Goal: Transaction & Acquisition: Book appointment/travel/reservation

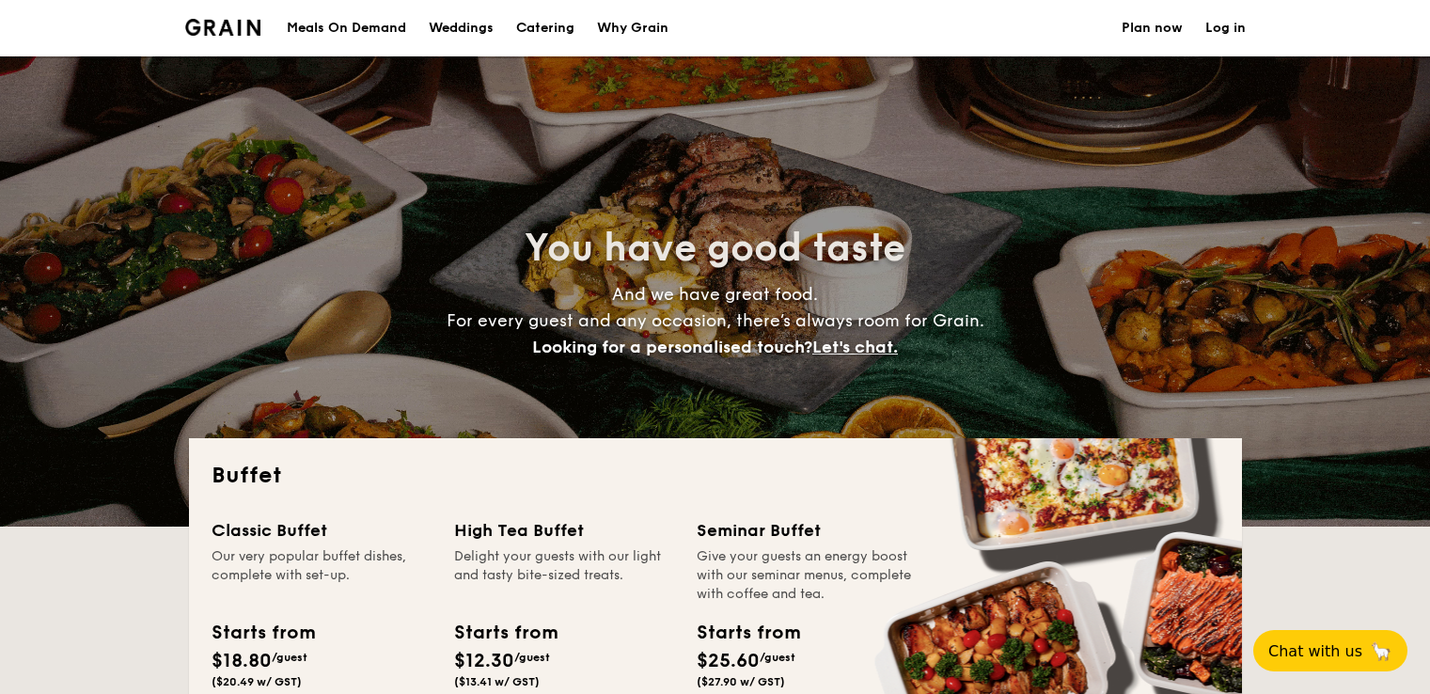
select select
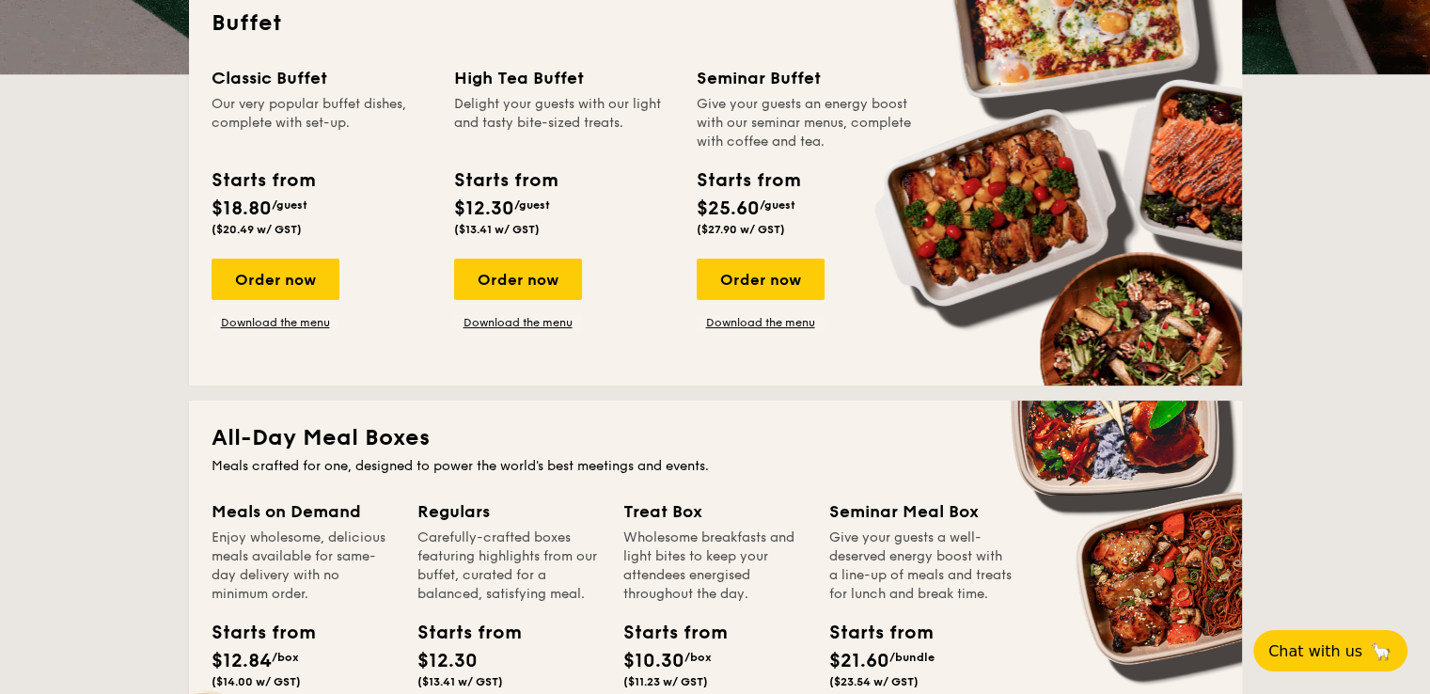
scroll to position [470, 0]
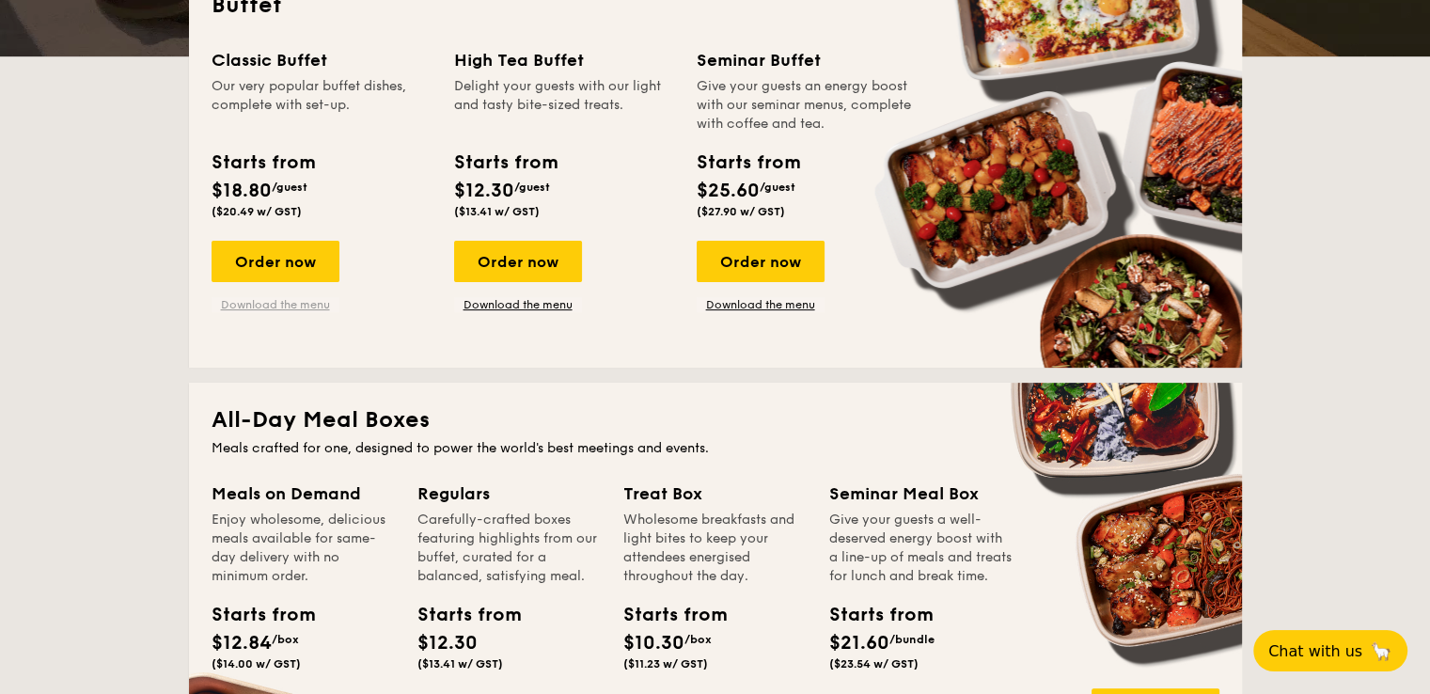
click at [292, 303] on link "Download the menu" at bounding box center [276, 304] width 128 height 15
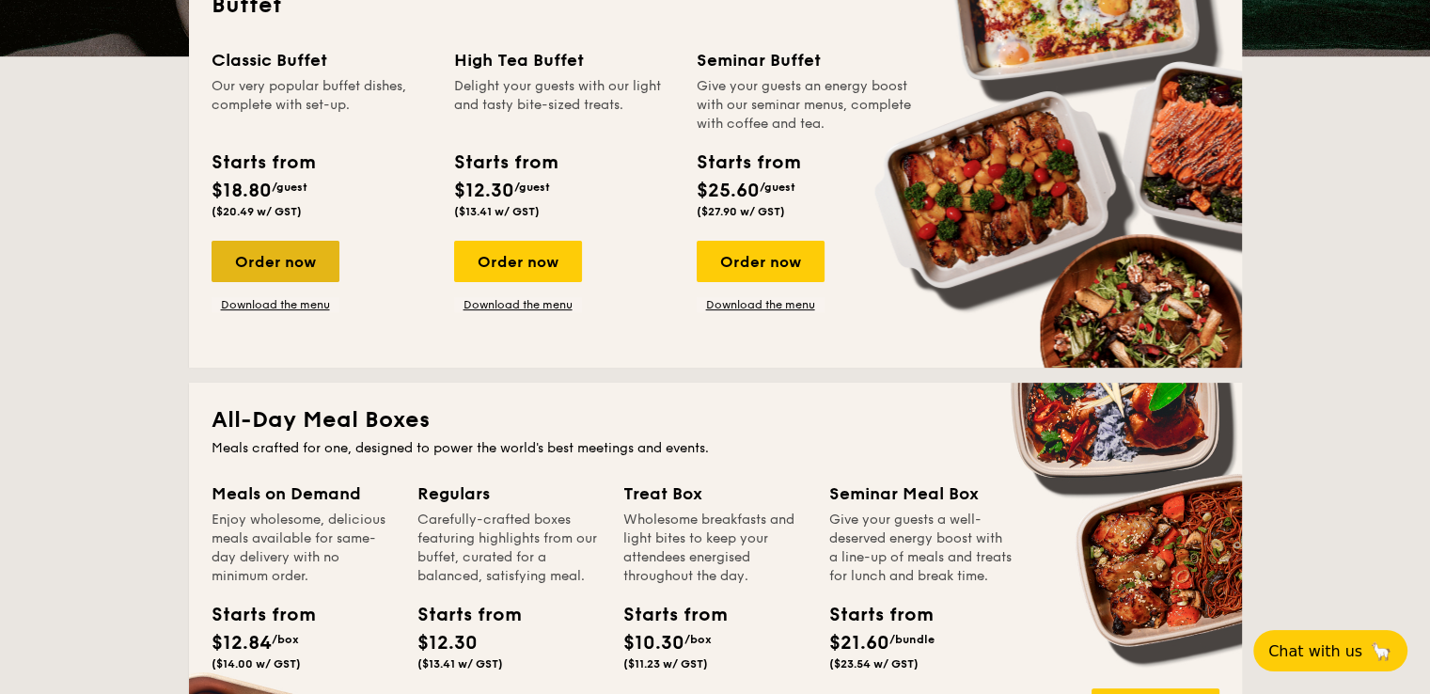
click at [327, 261] on div "Order now" at bounding box center [276, 261] width 128 height 41
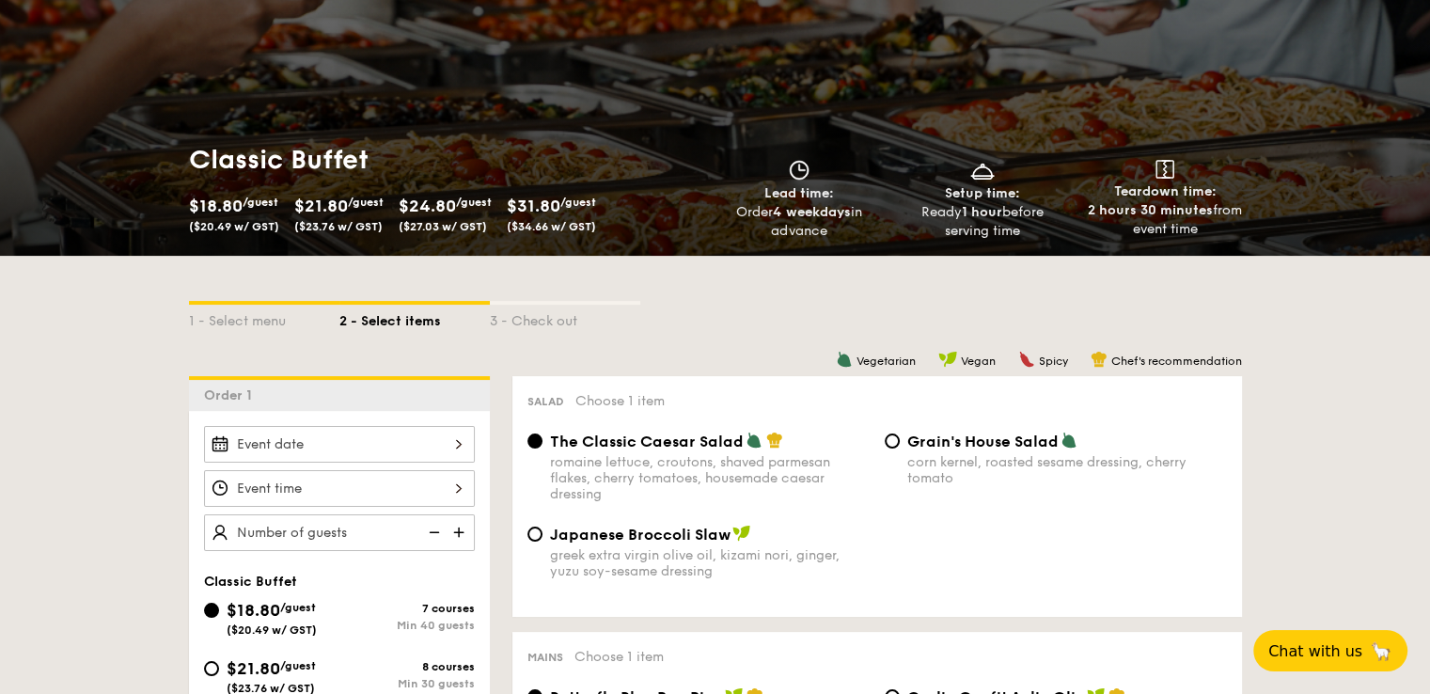
scroll to position [188, 0]
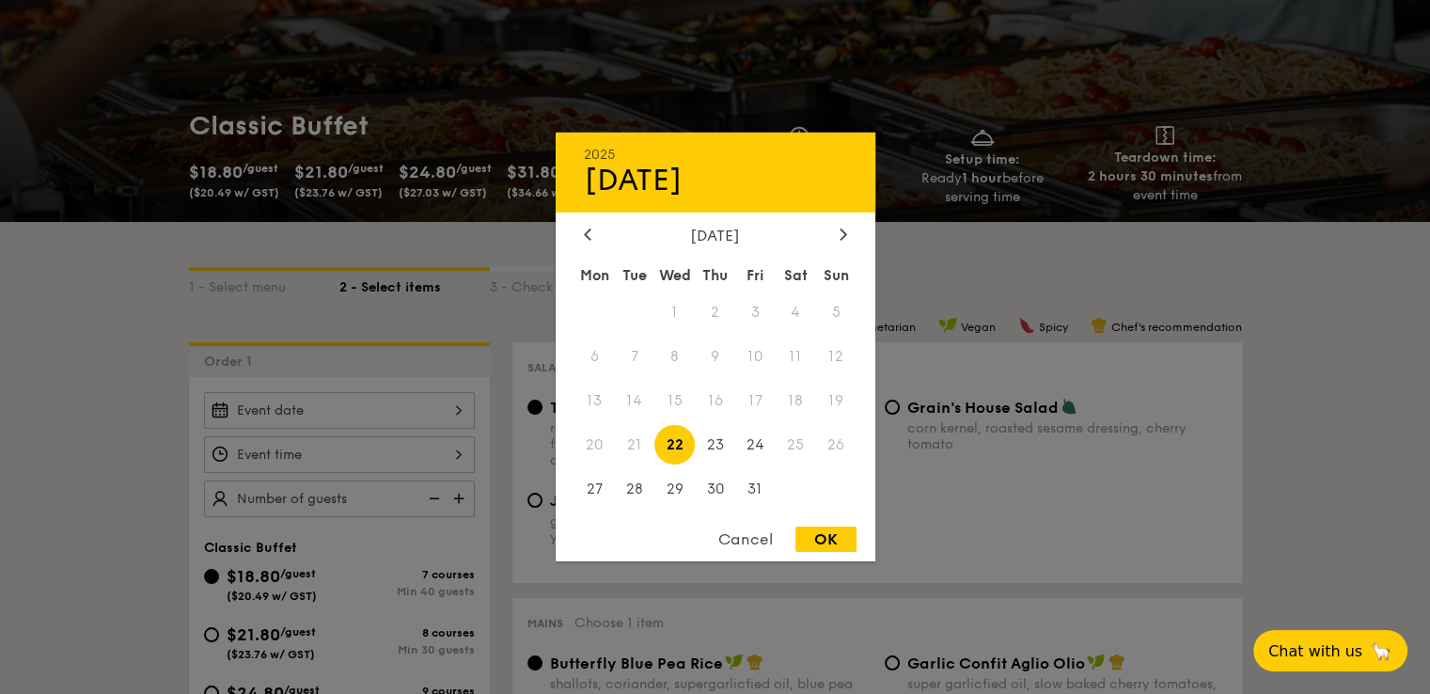
click at [461, 411] on div "2025 Oct [DATE] Tue Wed Thu Fri Sat Sun 1 2 3 4 5 6 7 8 9 10 11 12 13 14 15 16 …" at bounding box center [339, 410] width 271 height 37
click at [831, 547] on div "OK" at bounding box center [826, 539] width 61 height 25
type input "[DATE]"
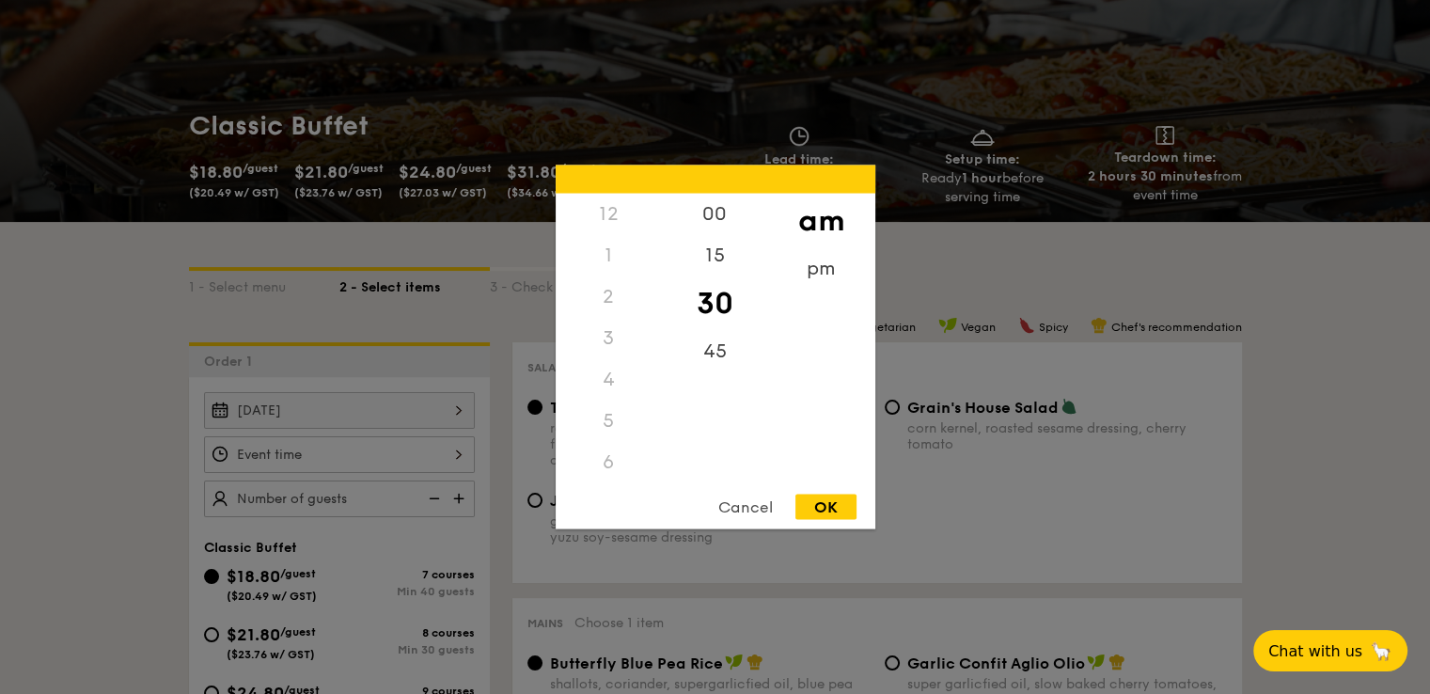
click at [452, 457] on div "12 1 2 3 4 5 6 7 8 9 10 11 00 15 30 45 am pm Cancel OK" at bounding box center [339, 454] width 271 height 37
click at [608, 213] on div "12" at bounding box center [609, 214] width 106 height 41
click at [696, 213] on div "00" at bounding box center [715, 221] width 106 height 55
click at [808, 264] on div "pm" at bounding box center [821, 275] width 106 height 55
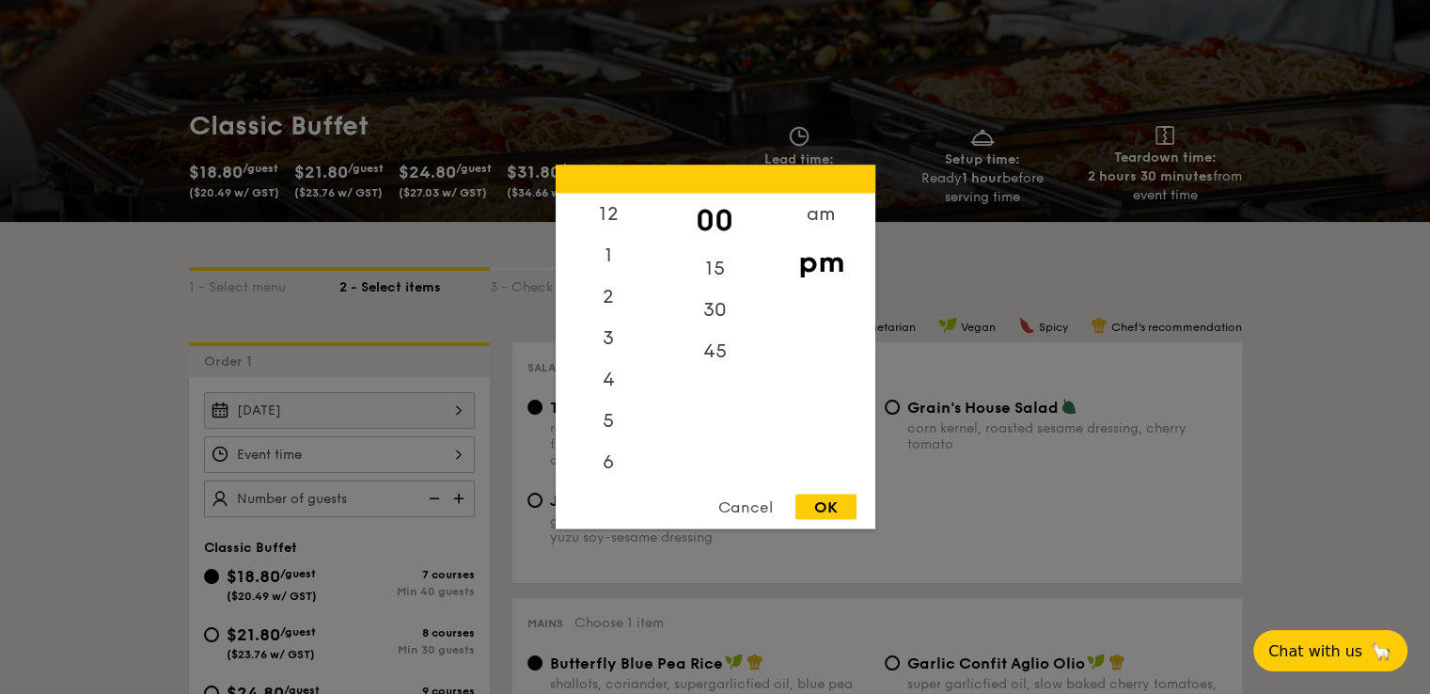
click at [846, 502] on div "OK" at bounding box center [826, 507] width 61 height 25
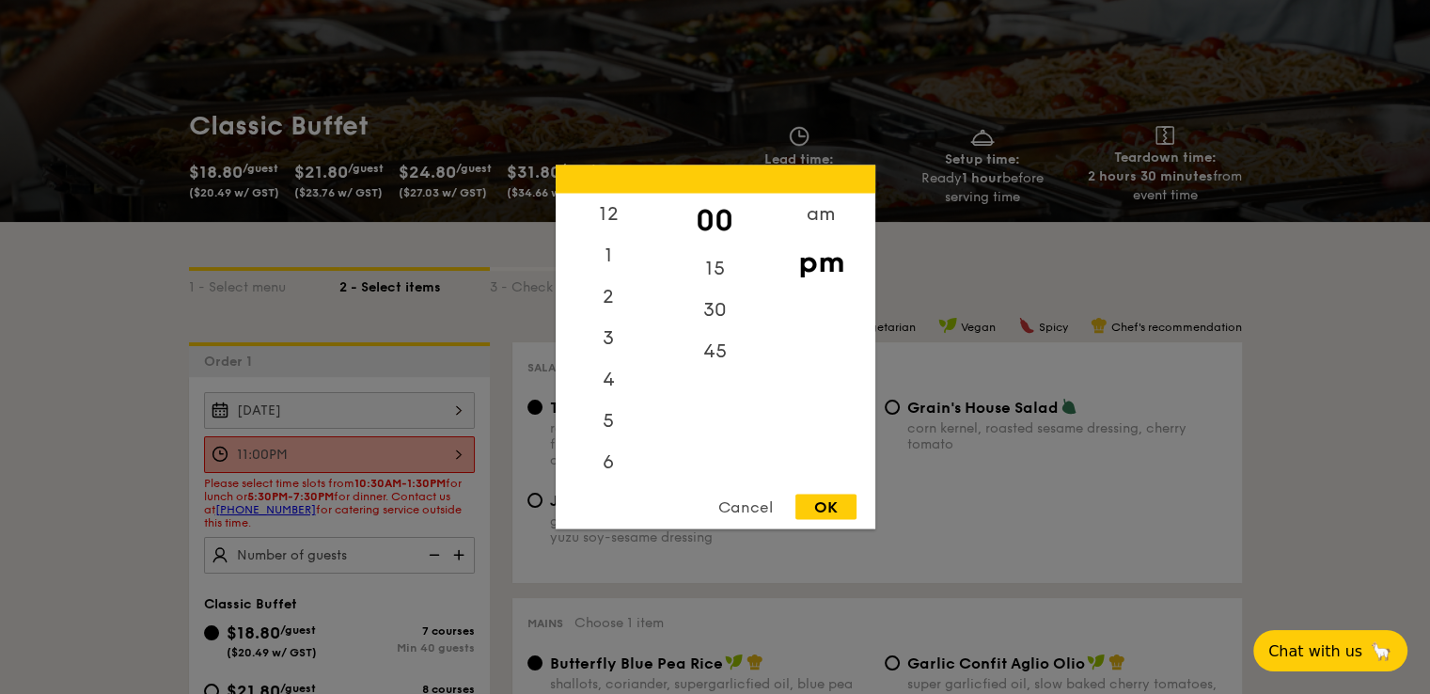
click at [457, 454] on div "11:00PM 12 1 2 3 4 5 6 7 8 9 10 11 00 15 30 45 am pm Cancel OK" at bounding box center [339, 454] width 271 height 37
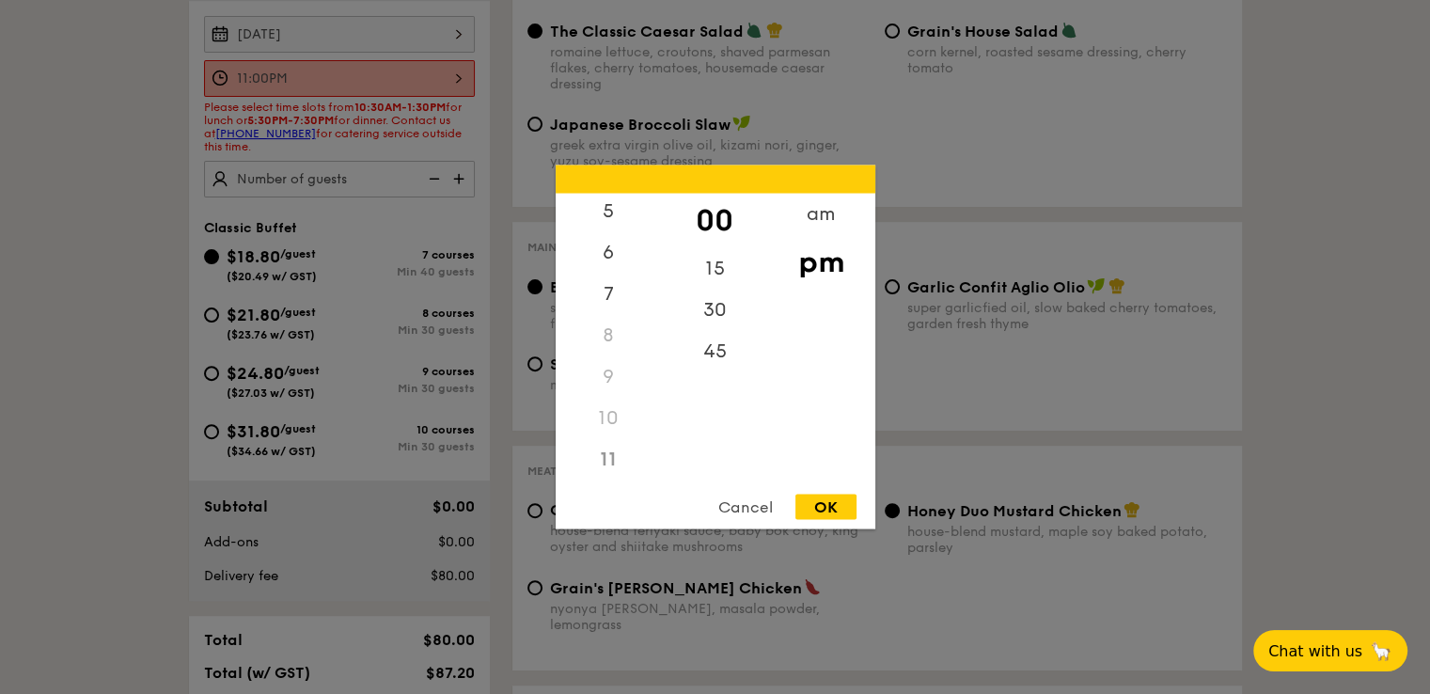
scroll to position [210, 0]
click at [833, 507] on div "OK" at bounding box center [826, 507] width 61 height 25
click at [459, 71] on div "11:00PM 12 1 2 3 4 5 6 7 8 9 10 11 00 15 30 45 am pm Cancel OK" at bounding box center [339, 78] width 271 height 37
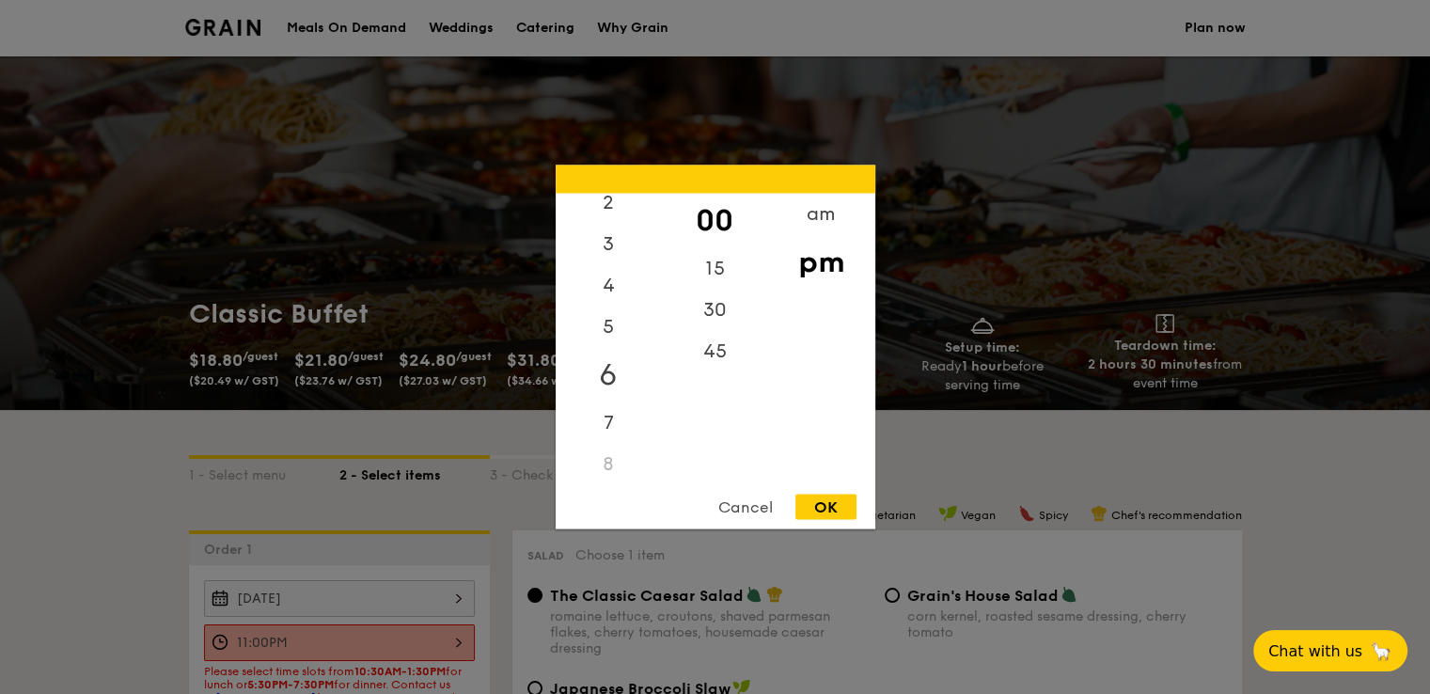
scroll to position [0, 0]
click at [607, 217] on div "12" at bounding box center [609, 221] width 106 height 55
click at [821, 503] on div "OK" at bounding box center [826, 507] width 61 height 25
type input "12:00PM"
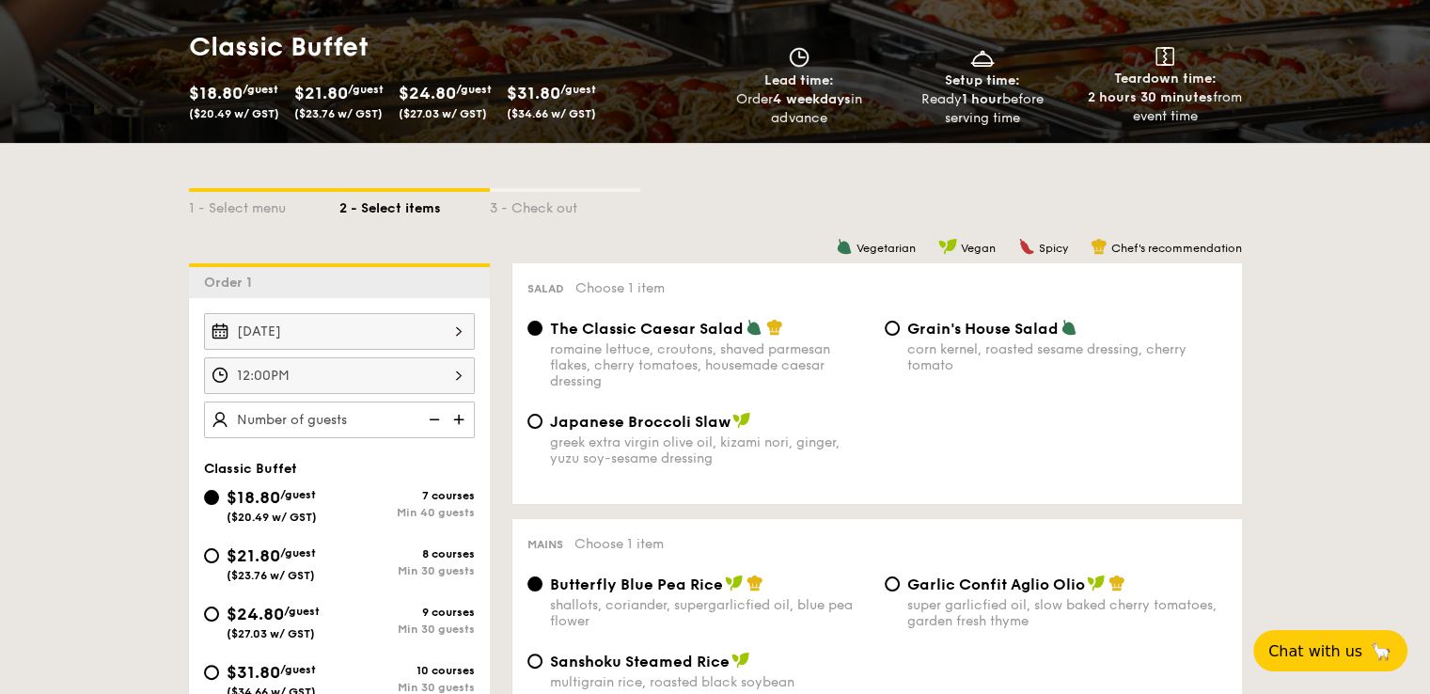
scroll to position [282, 0]
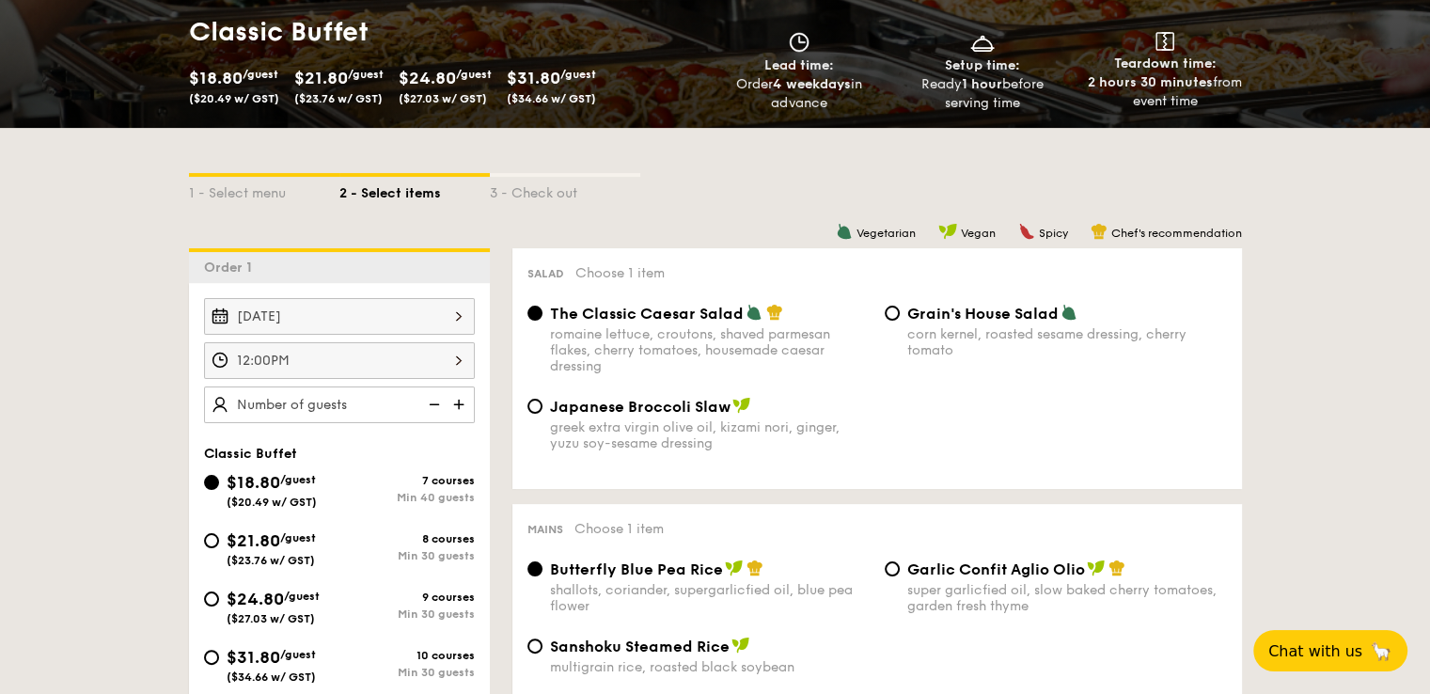
click at [465, 401] on img at bounding box center [461, 404] width 28 height 36
type input "40 guests"
click at [432, 405] on img at bounding box center [432, 404] width 28 height 36
click at [211, 541] on input "$21.80 /guest ($23.76 w/ GST) 8 courses Min 30 guests" at bounding box center [211, 540] width 15 height 15
radio input "true"
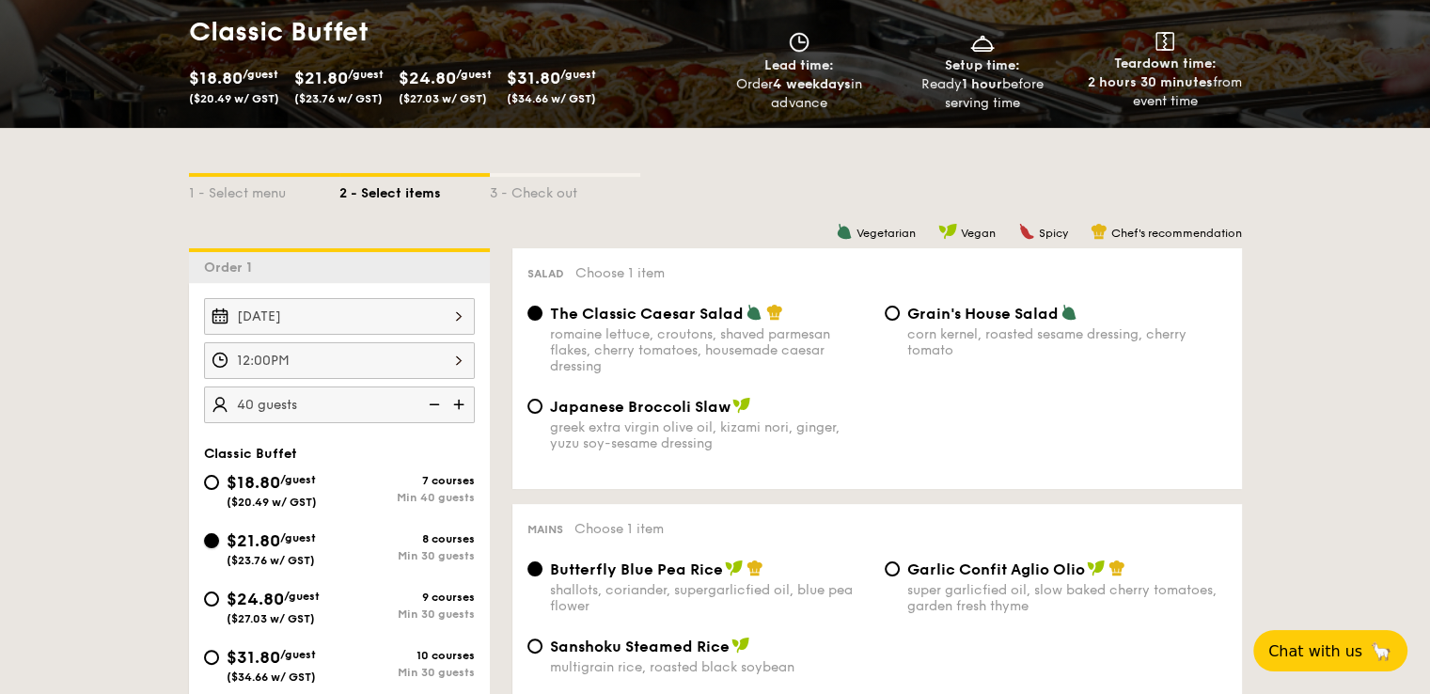
radio input "true"
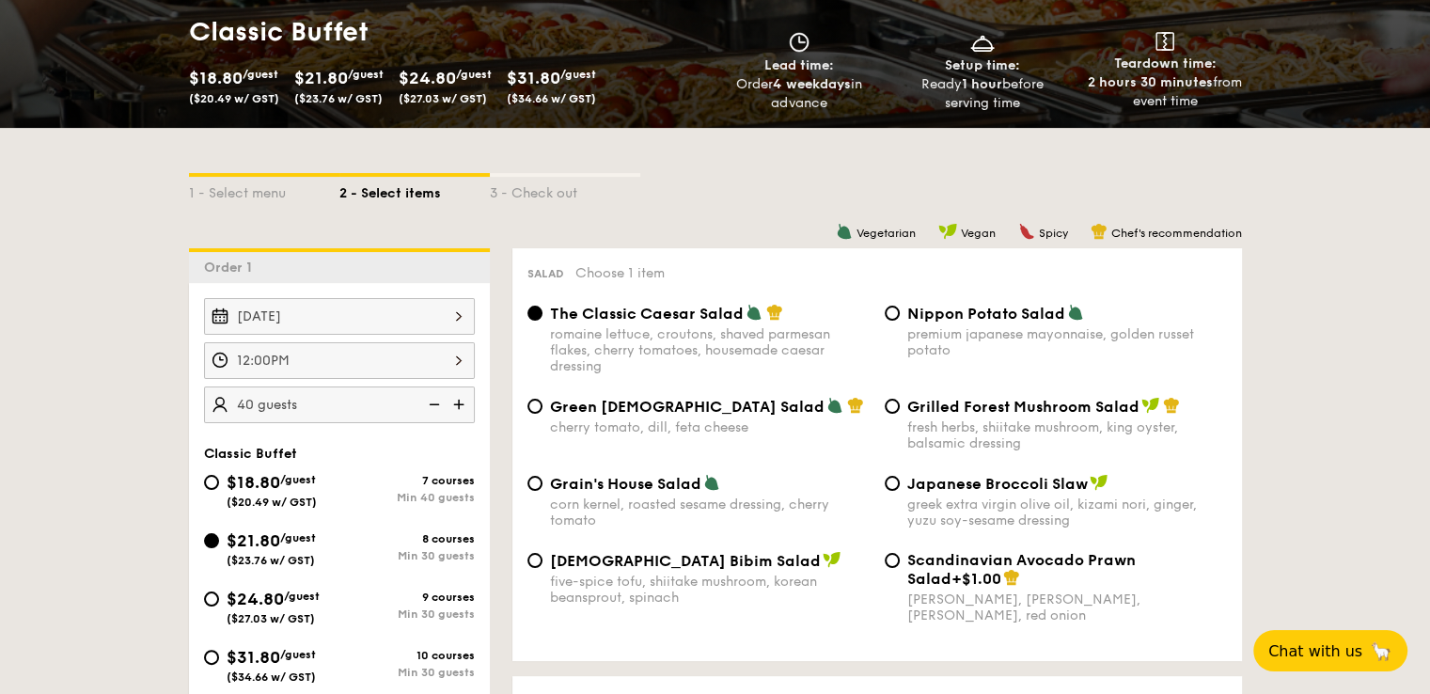
click at [440, 401] on img at bounding box center [432, 404] width 28 height 36
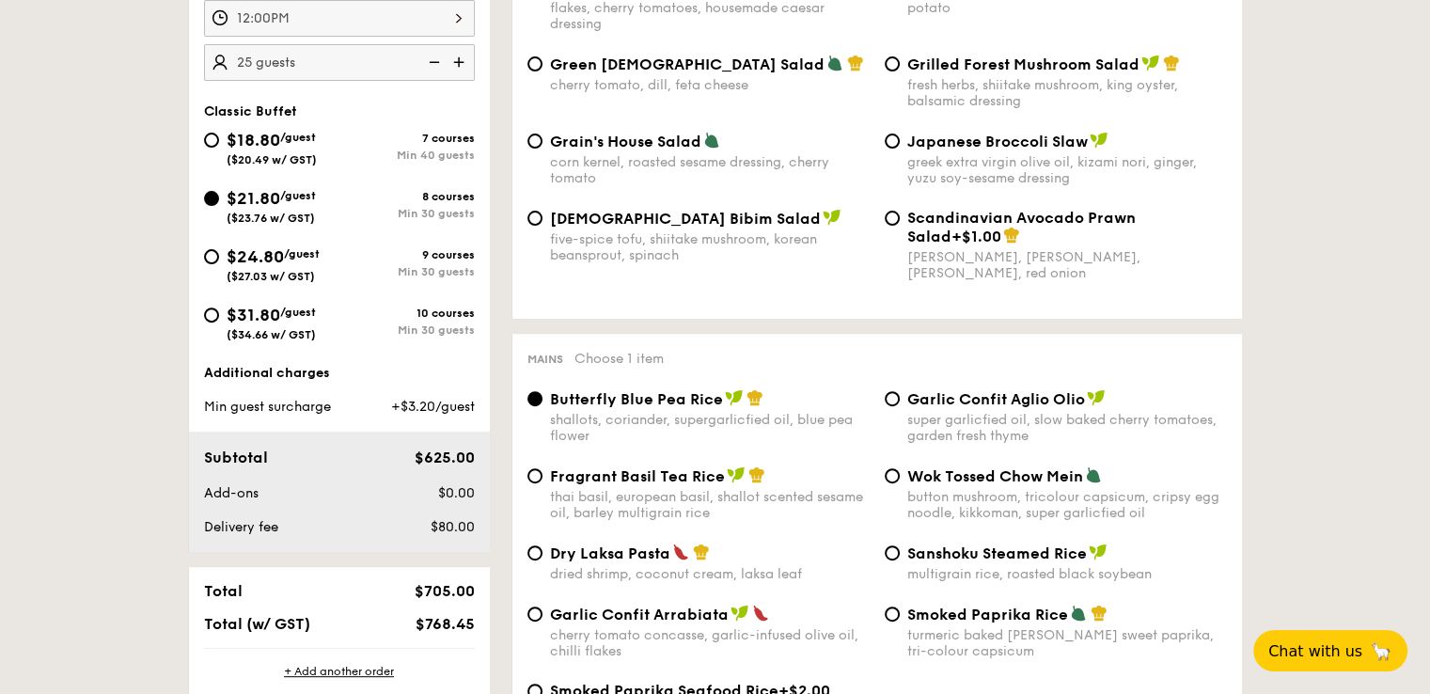
scroll to position [658, 0]
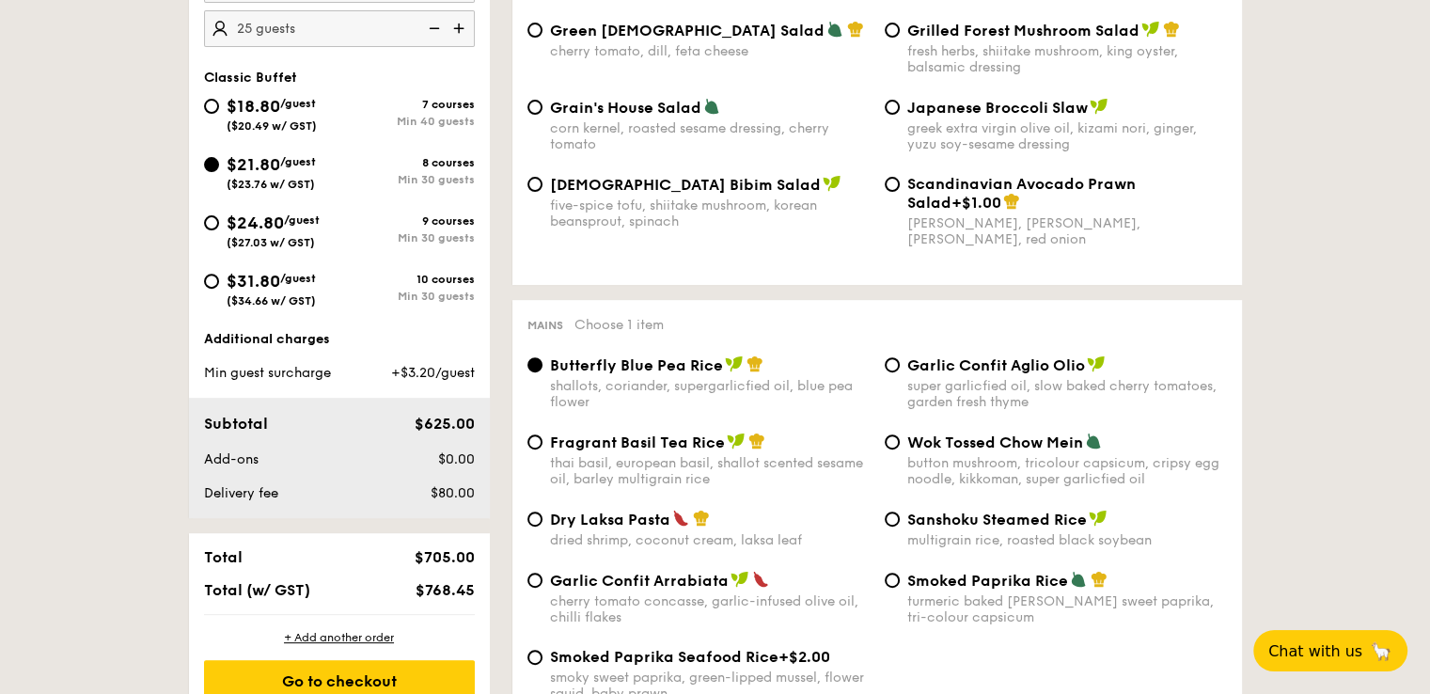
click at [463, 24] on img at bounding box center [461, 28] width 28 height 36
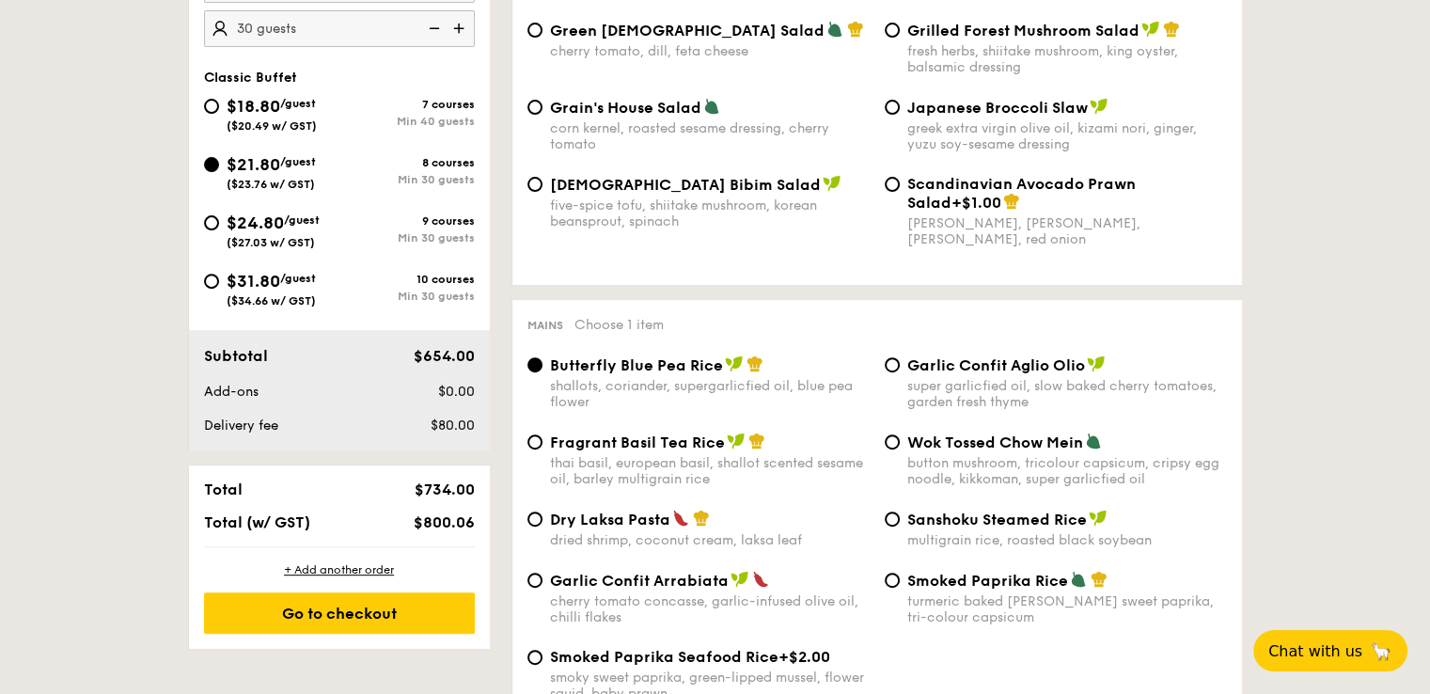
click at [436, 29] on img at bounding box center [432, 28] width 28 height 36
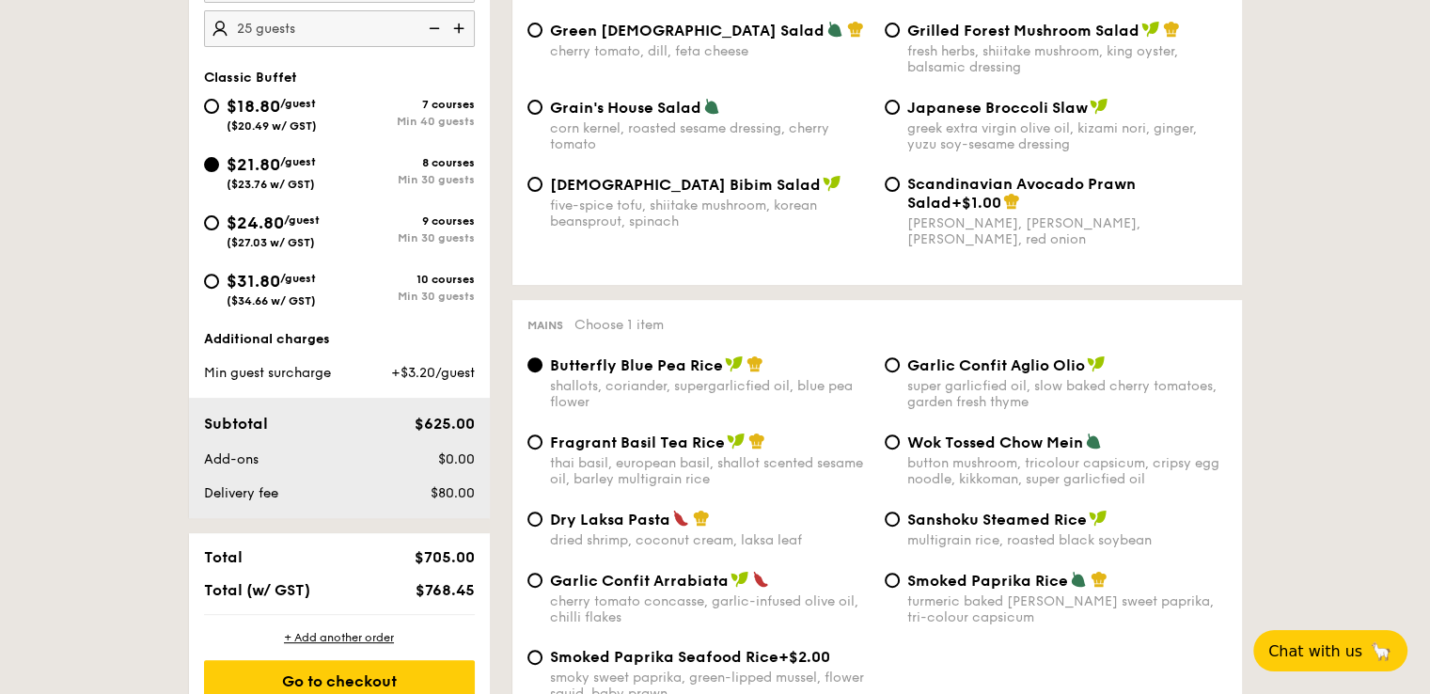
click at [461, 27] on img at bounding box center [461, 28] width 28 height 36
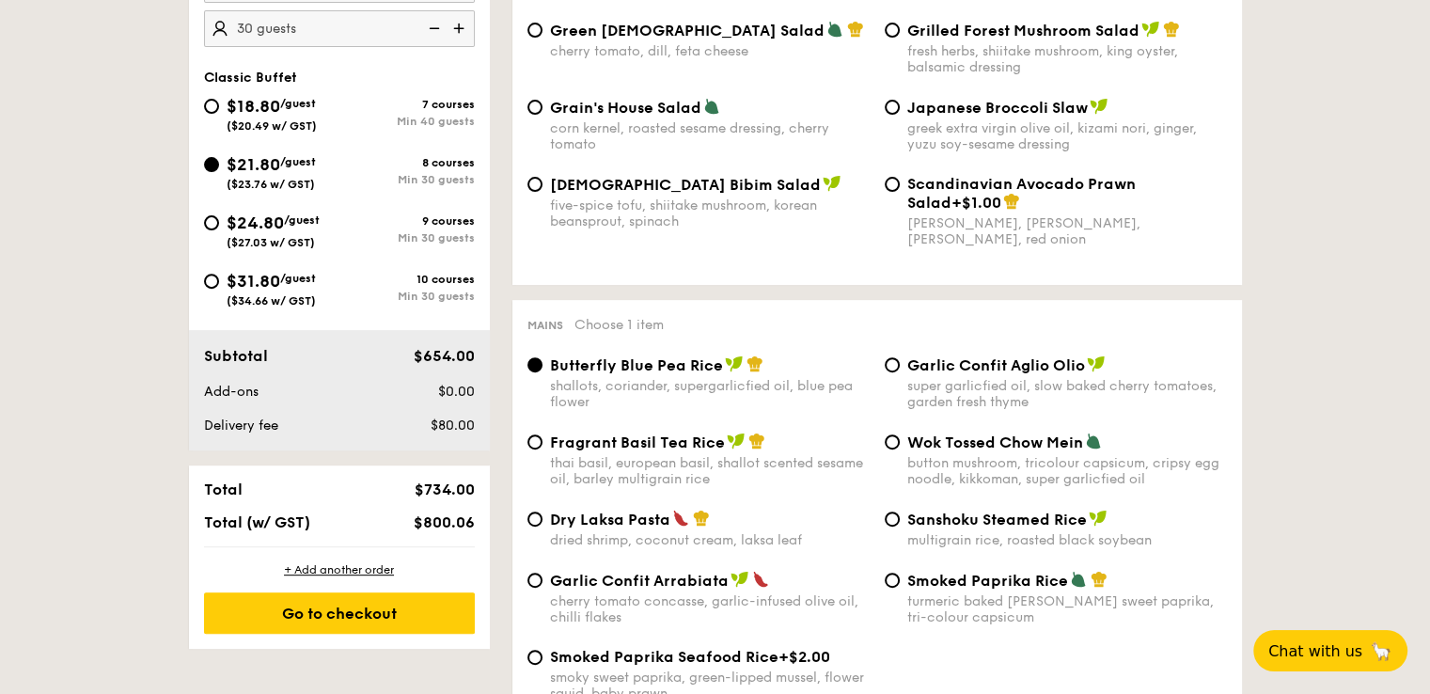
click at [440, 25] on img at bounding box center [432, 28] width 28 height 36
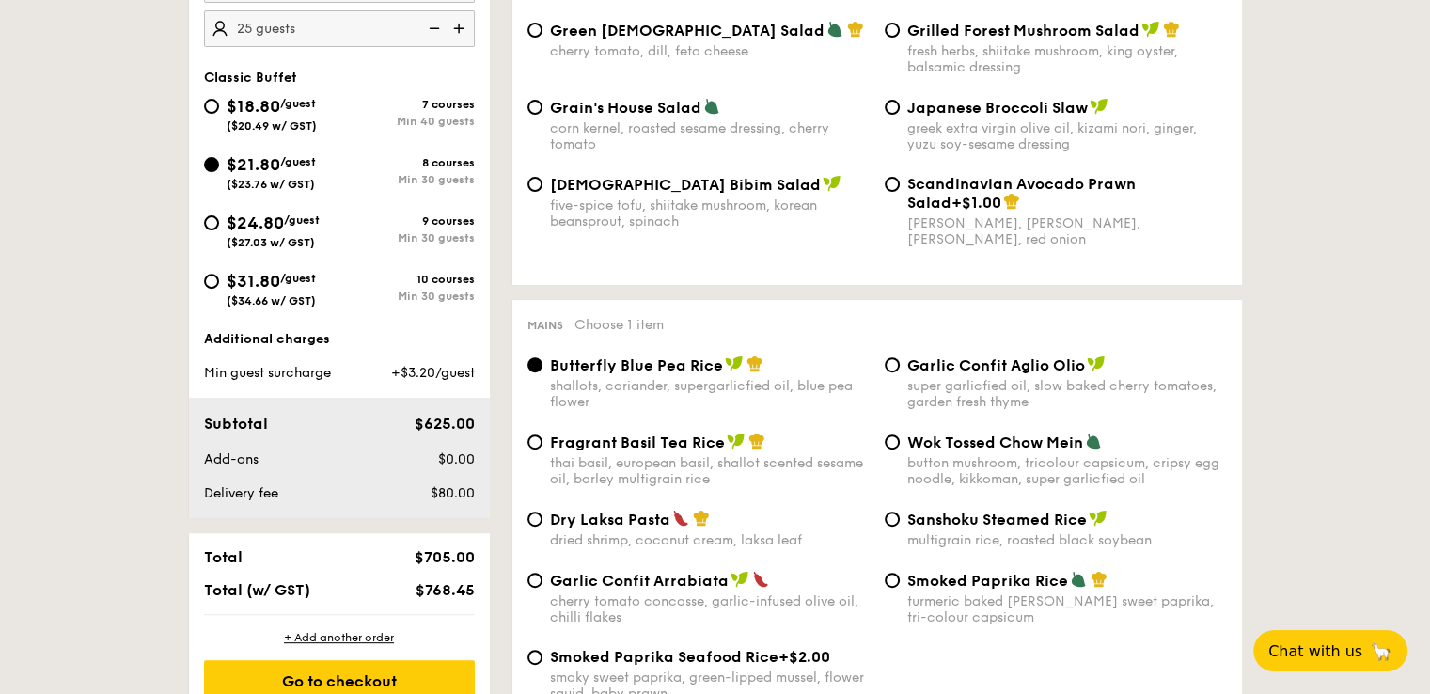
click at [464, 30] on img at bounding box center [461, 28] width 28 height 36
type input "30 guests"
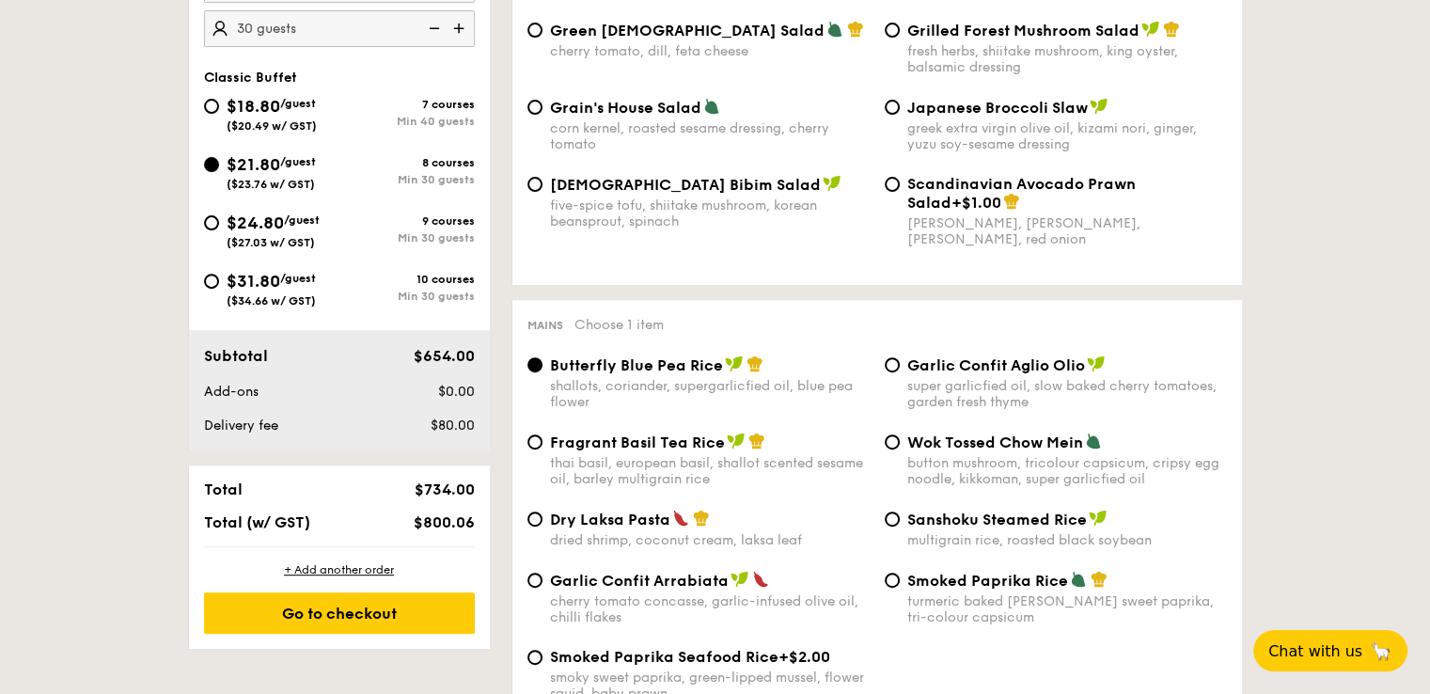
scroll to position [564, 0]
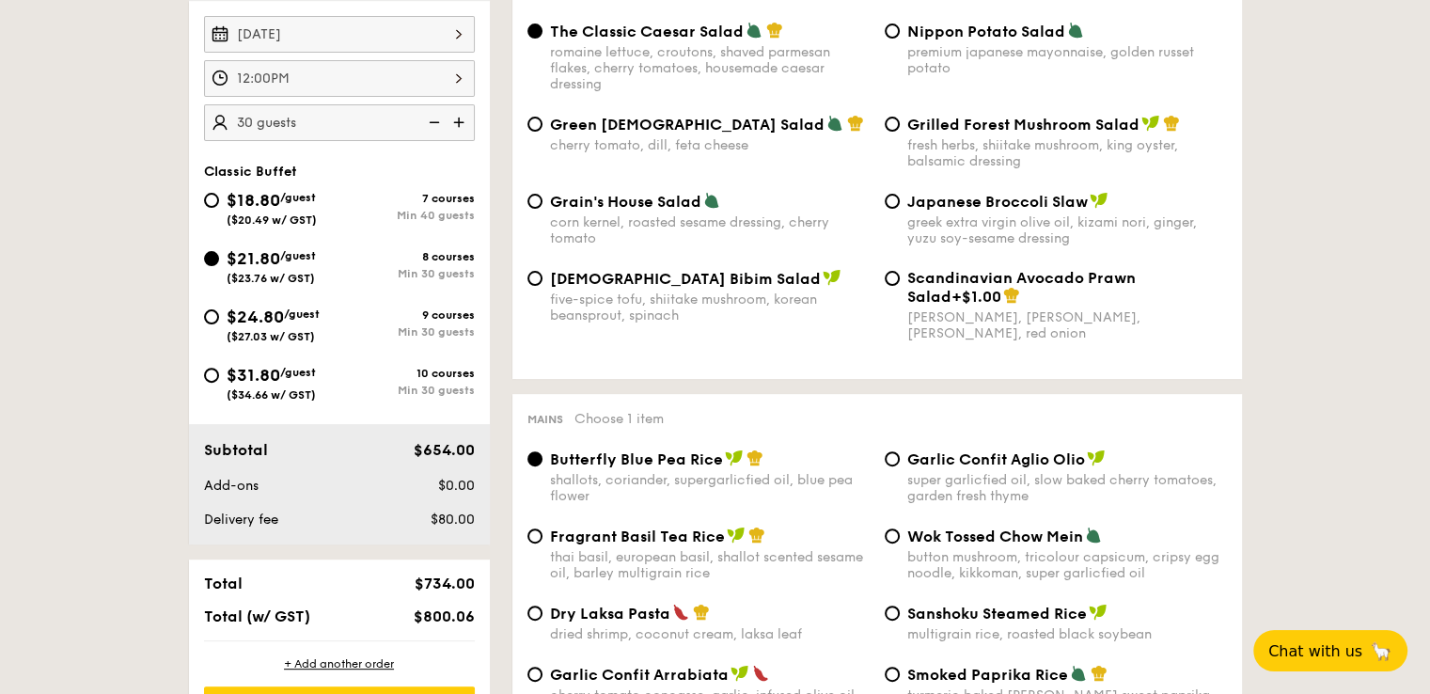
click at [670, 283] on span "[DEMOGRAPHIC_DATA] Bibim Salad" at bounding box center [685, 279] width 271 height 18
click at [543, 283] on input "Korean Bibim Salad five-spice tofu, shiitake mushroom, korean beansprout, spina…" at bounding box center [535, 278] width 15 height 15
radio input "true"
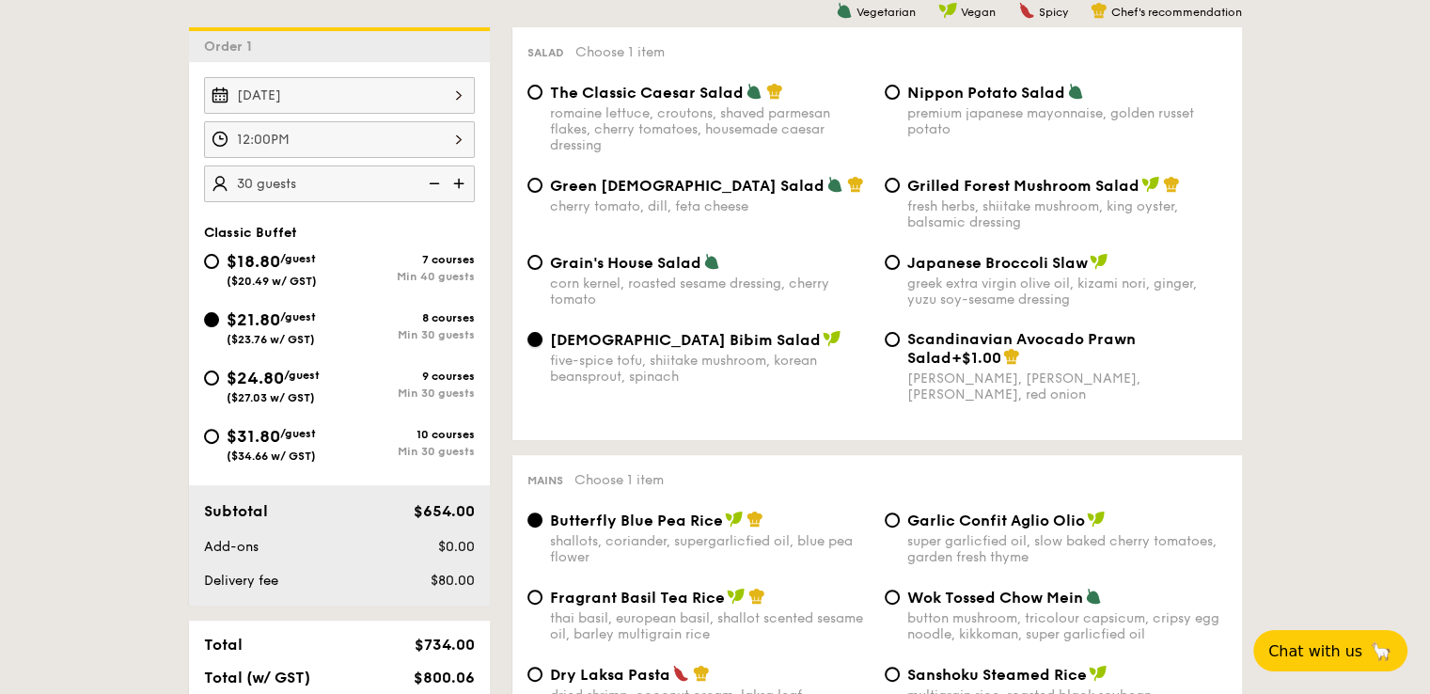
scroll to position [470, 0]
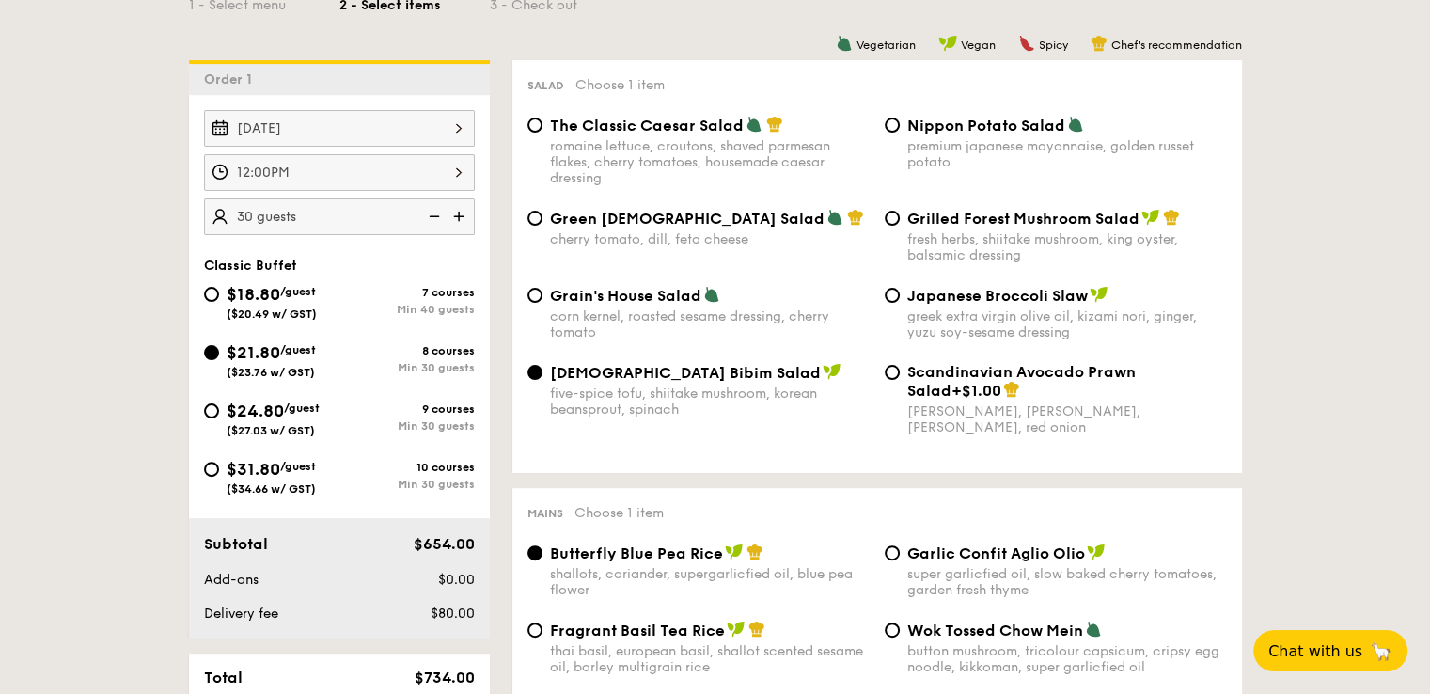
click at [723, 132] on span "The Classic Caesar Salad" at bounding box center [647, 126] width 194 height 18
click at [543, 132] on input "The Classic Caesar Salad romaine lettuce, croutons, shaved parmesan flakes, che…" at bounding box center [535, 125] width 15 height 15
radio input "true"
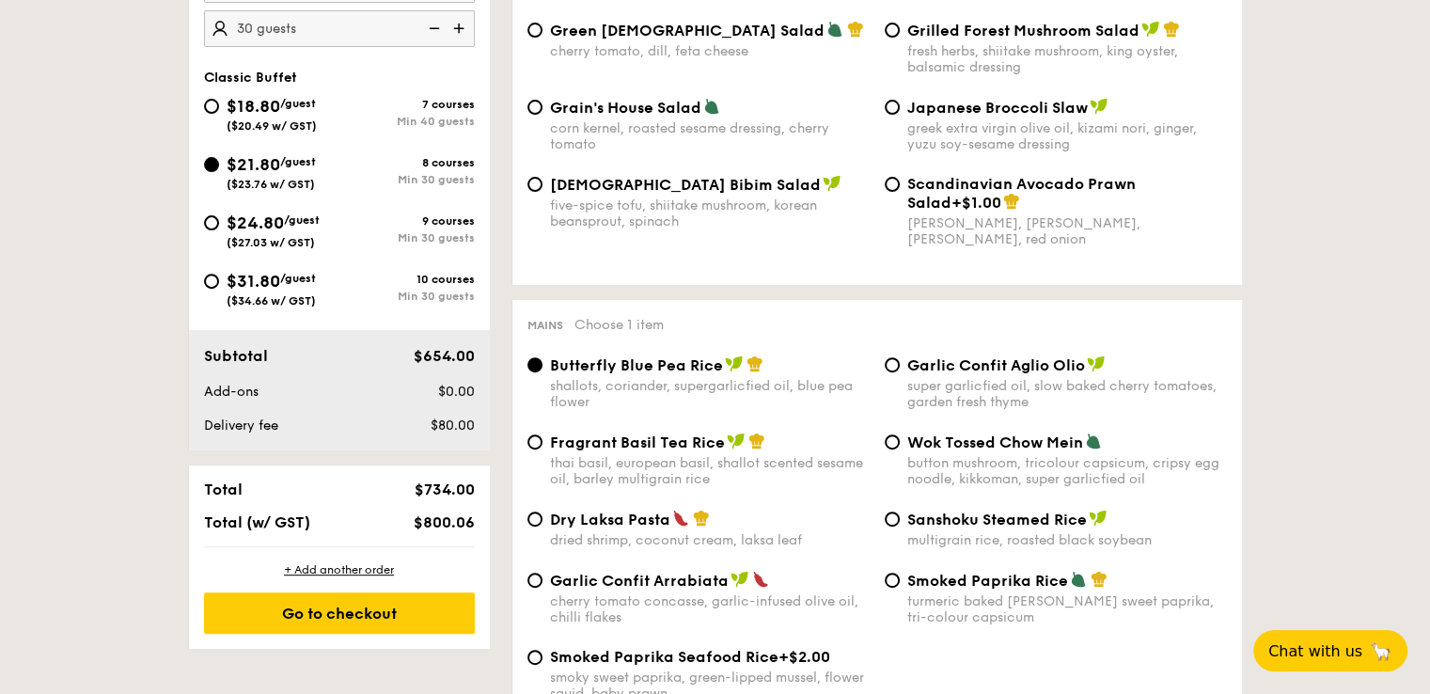
scroll to position [752, 0]
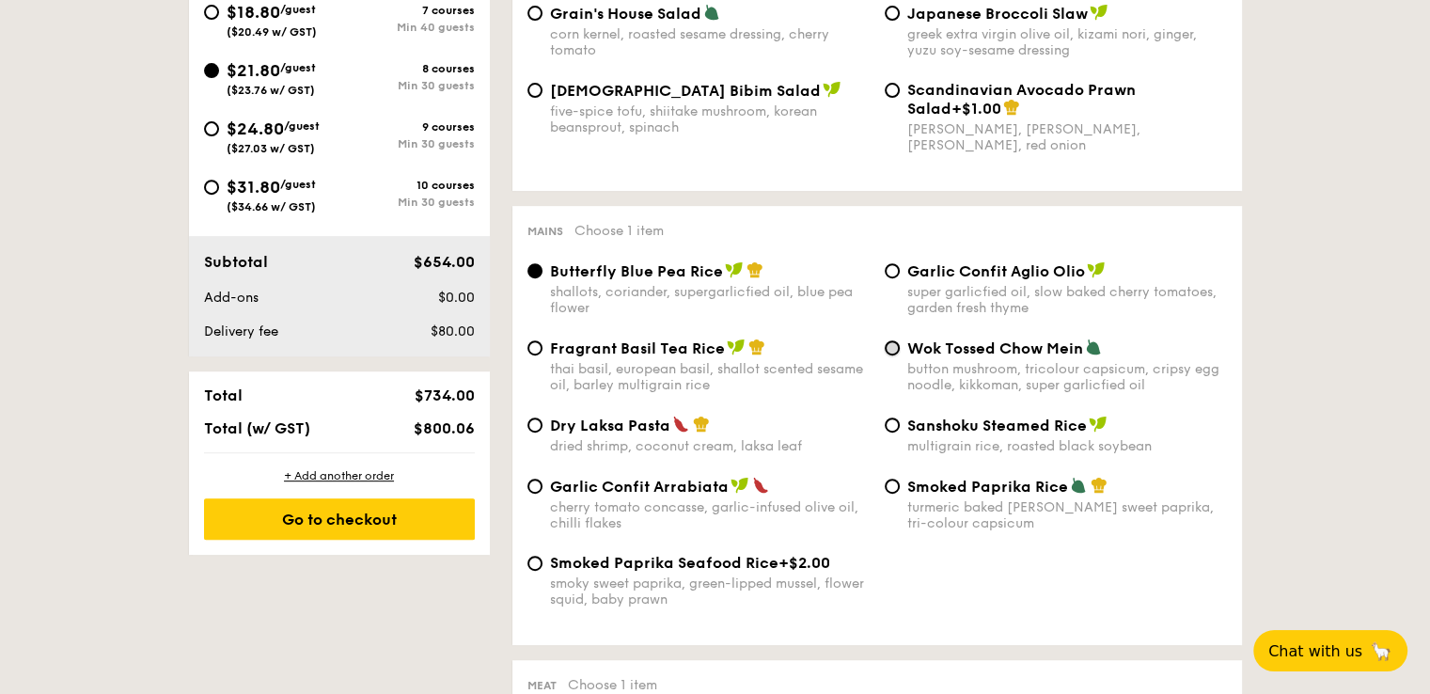
click at [898, 355] on input "Wok Tossed Chow Mein button mushroom, tricolour capsicum, cripsy egg noodle, ki…" at bounding box center [892, 347] width 15 height 15
radio input "true"
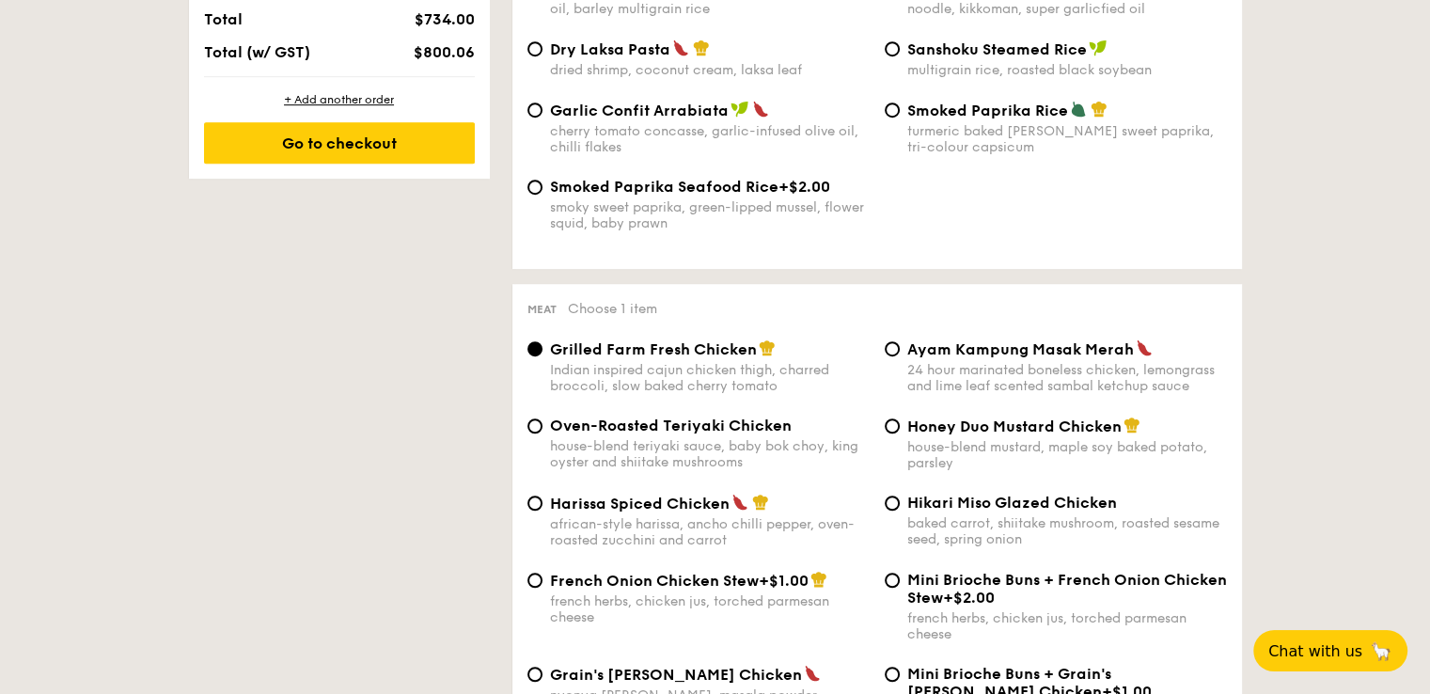
scroll to position [1222, 0]
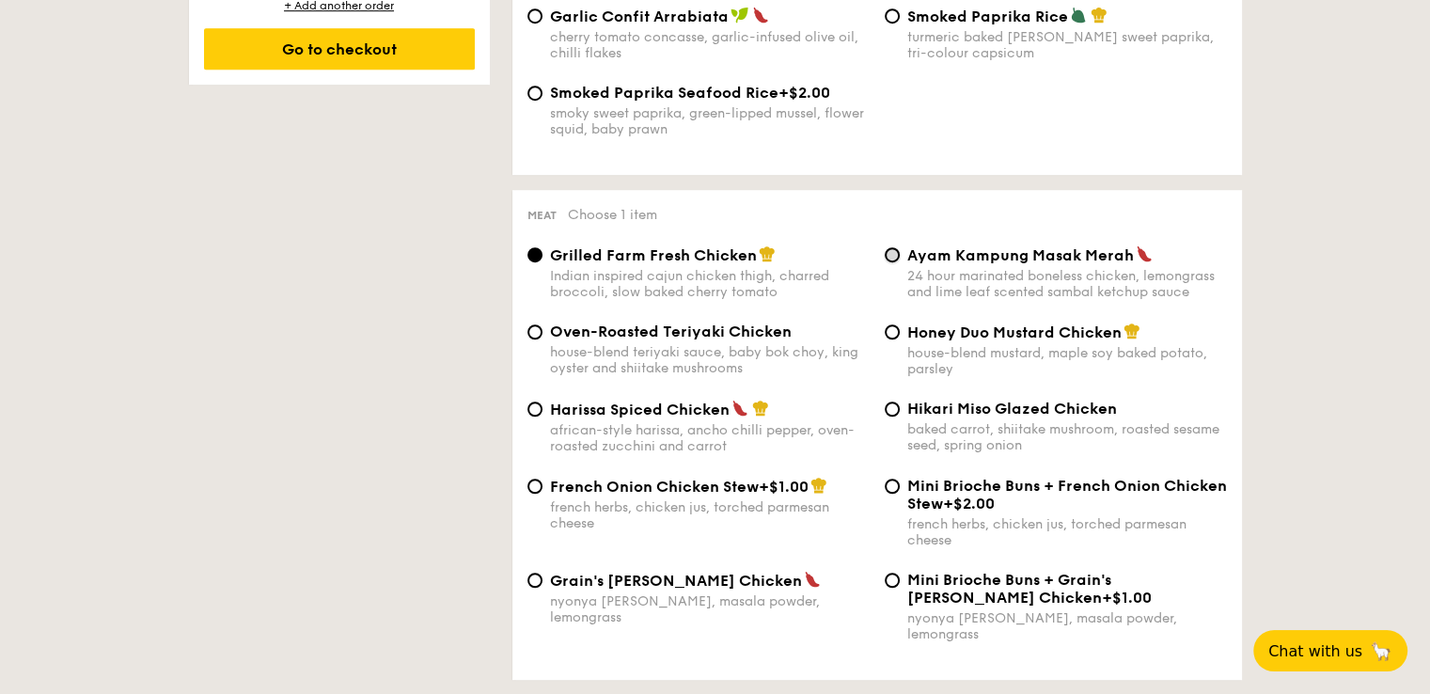
click at [891, 262] on input "Ayam Kampung Masak Merah 24 hour marinated boneless chicken, lemongrass and lim…" at bounding box center [892, 254] width 15 height 15
radio input "true"
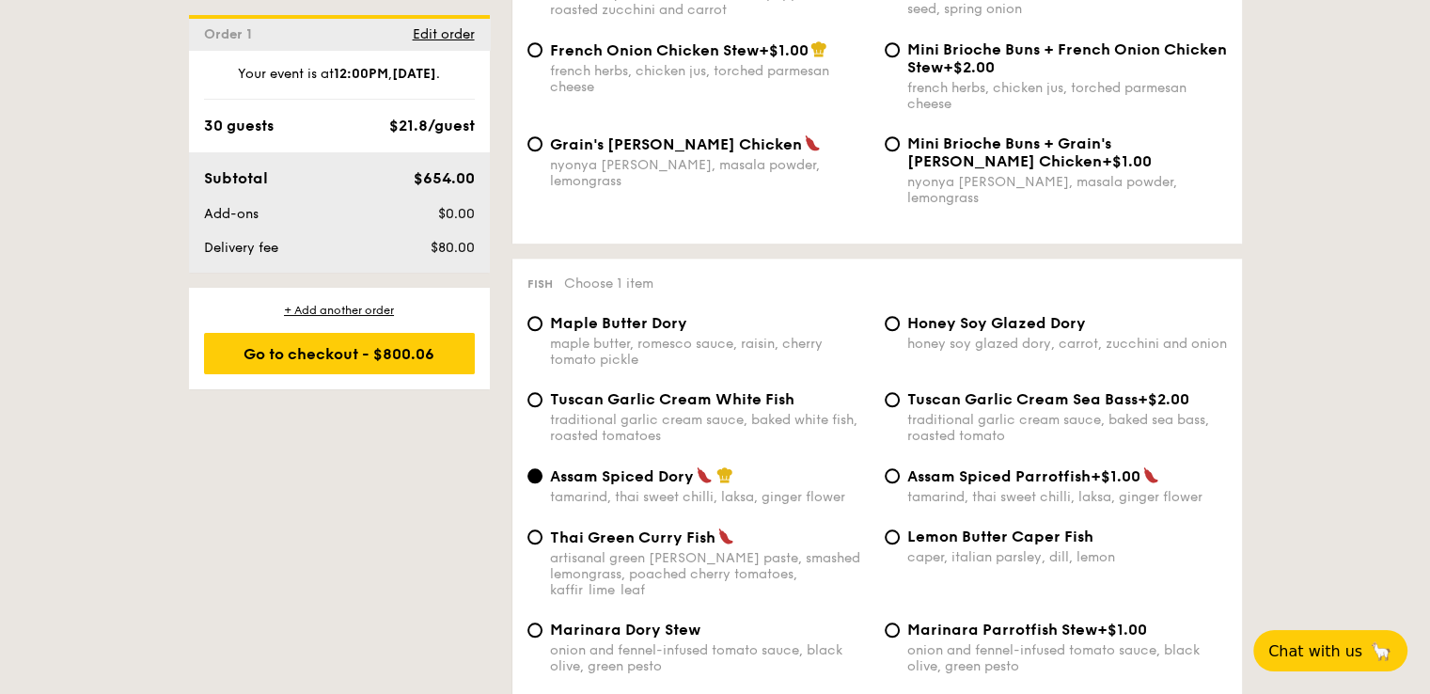
scroll to position [1693, 0]
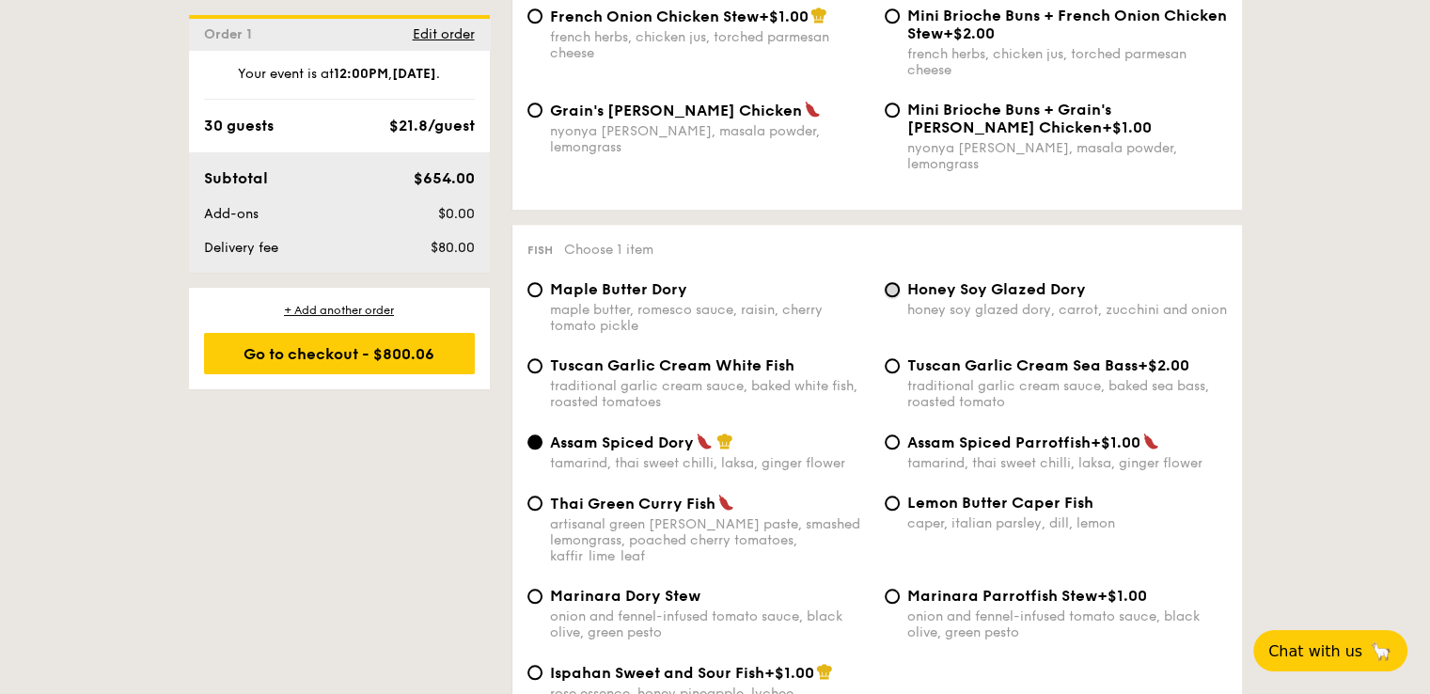
click at [891, 292] on input "Honey Soy Glazed Dory honey soy glazed dory, carrot, zucchini and onion" at bounding box center [892, 289] width 15 height 15
radio input "true"
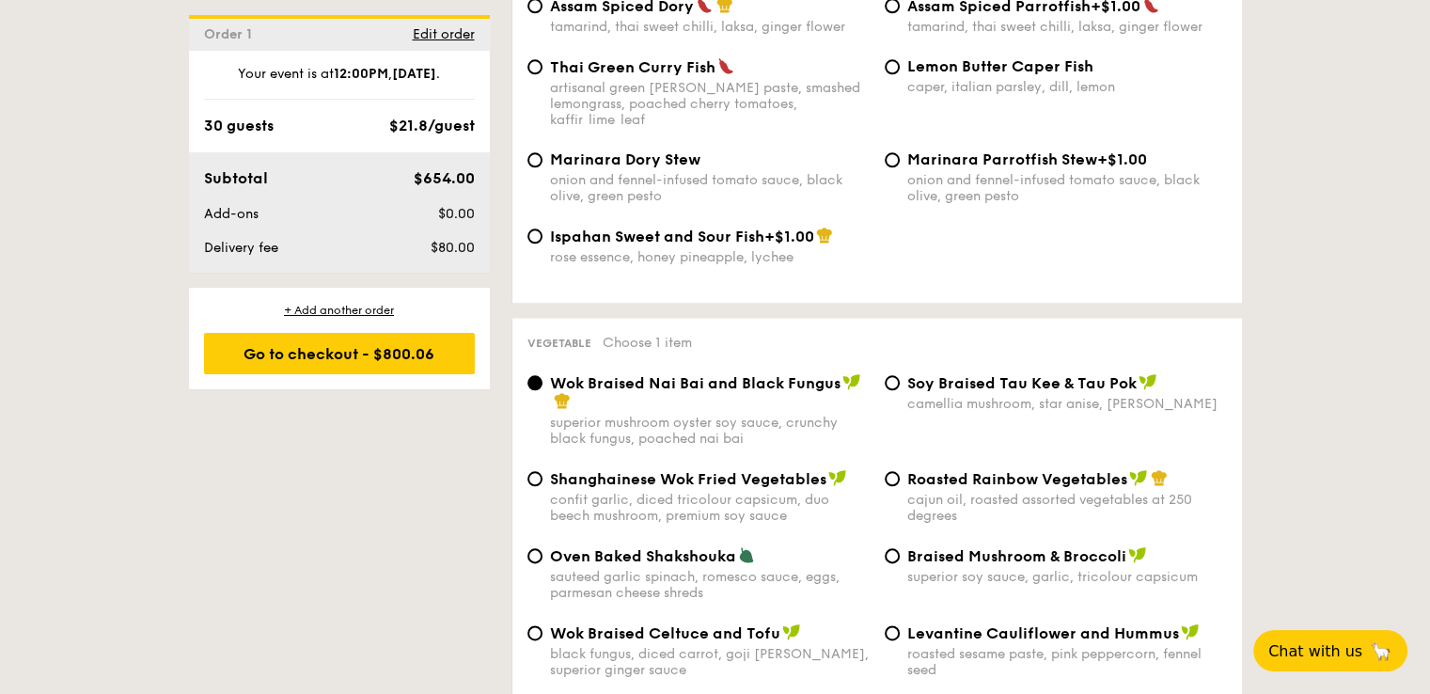
scroll to position [2163, 0]
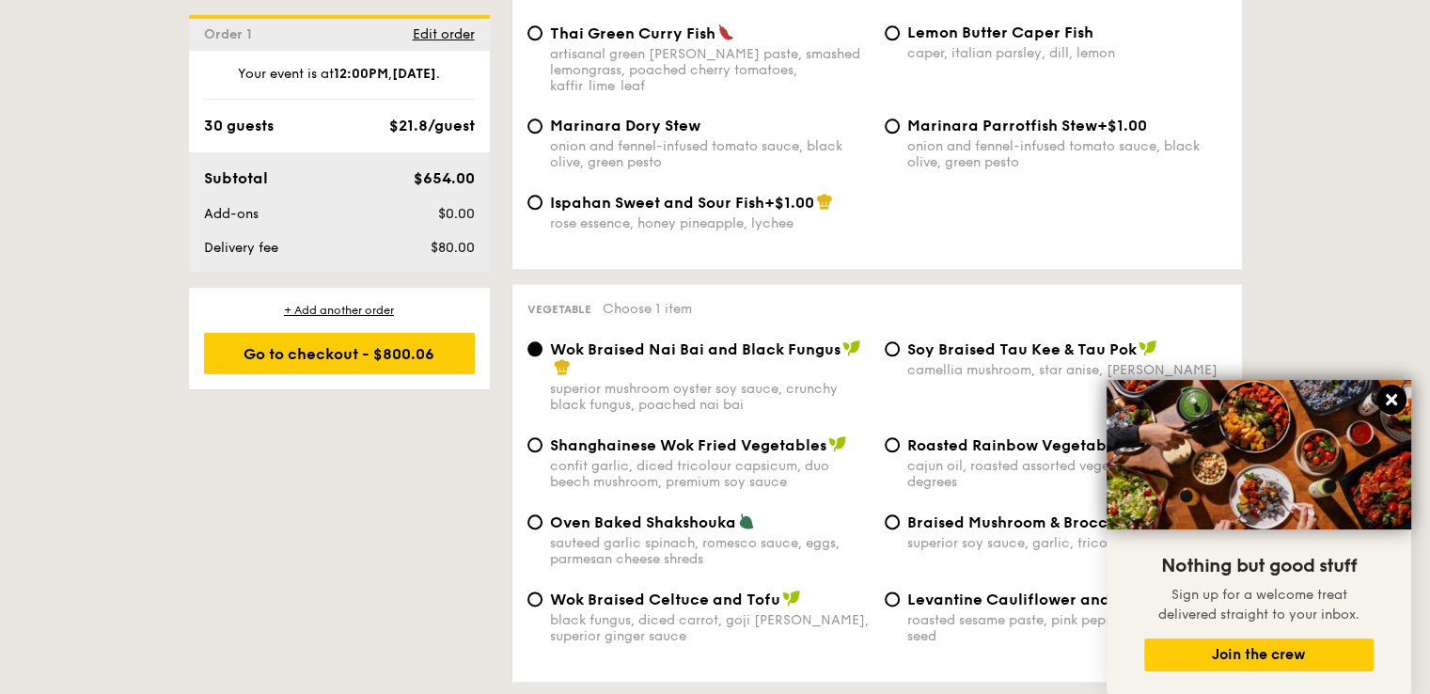
click at [1388, 396] on icon at bounding box center [1391, 399] width 11 height 11
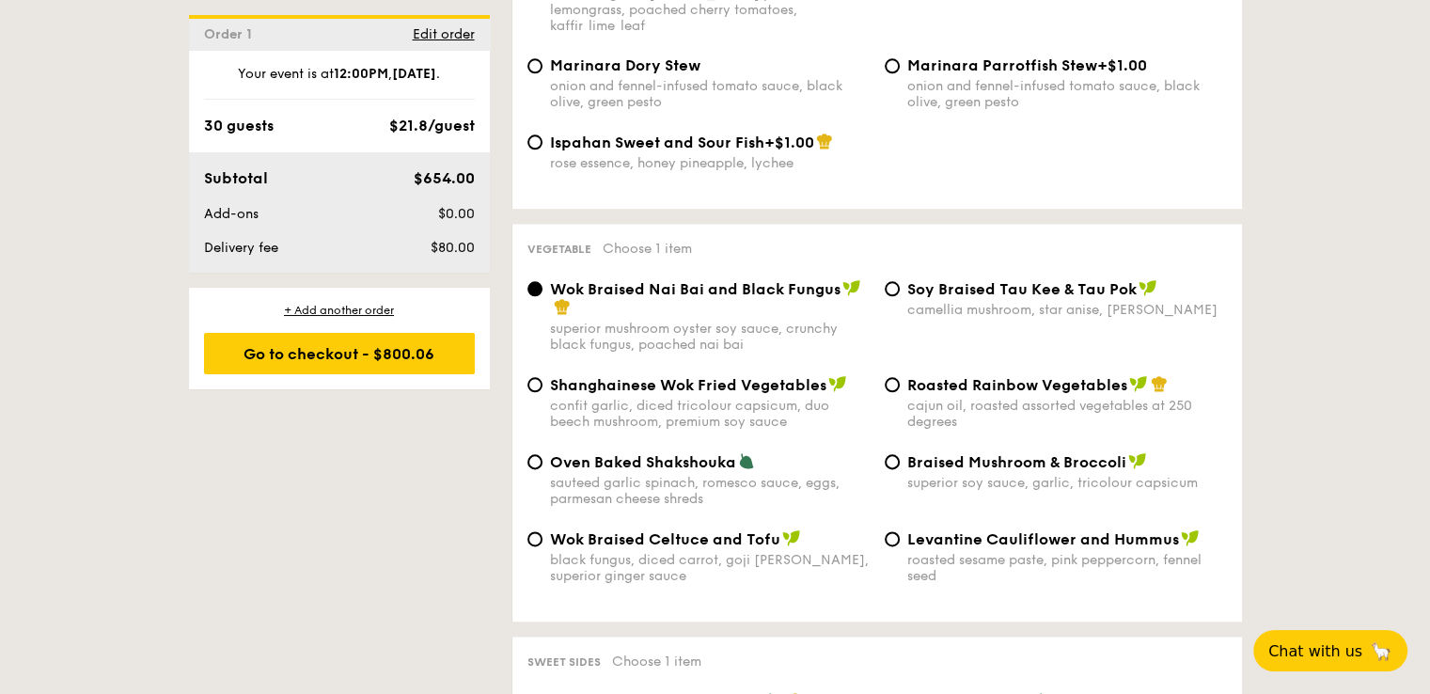
scroll to position [2257, 0]
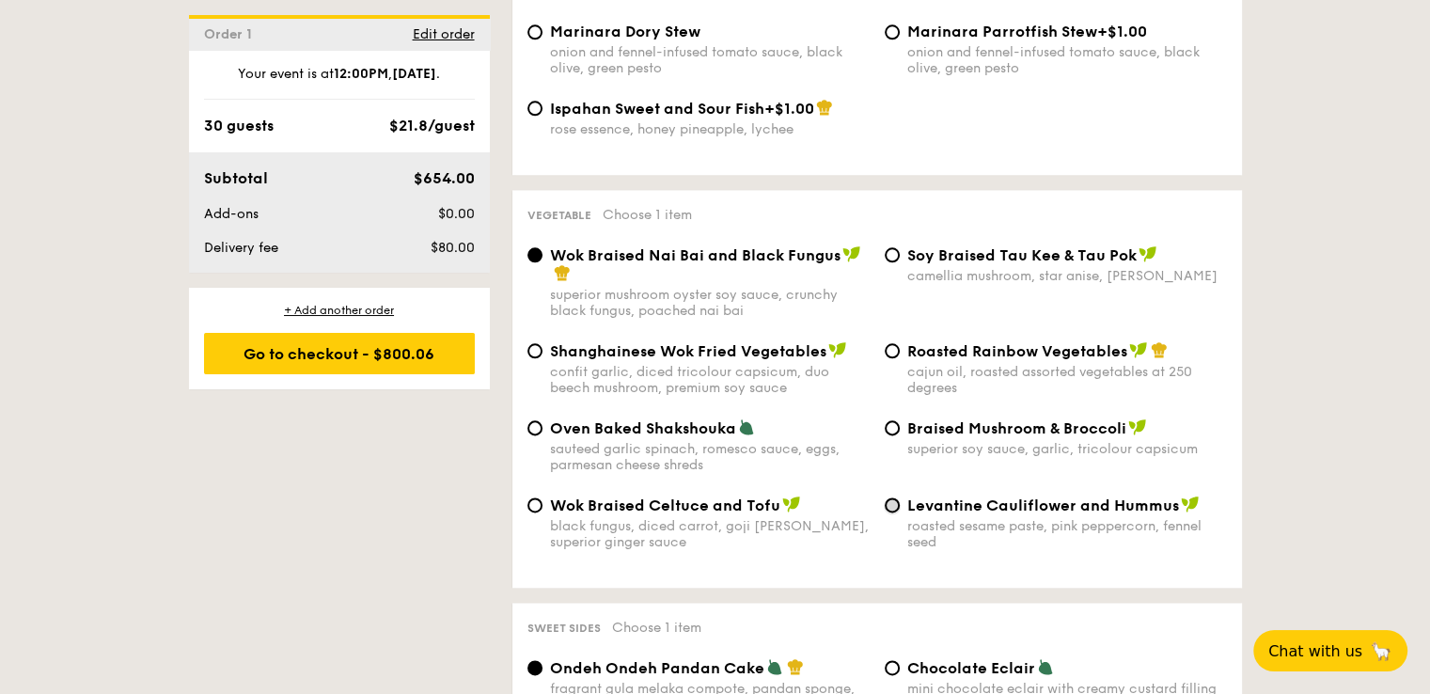
click at [891, 498] on input "Levantine Cauliflower and Hummus roasted sesame paste, pink peppercorn, fennel …" at bounding box center [892, 504] width 15 height 15
radio input "true"
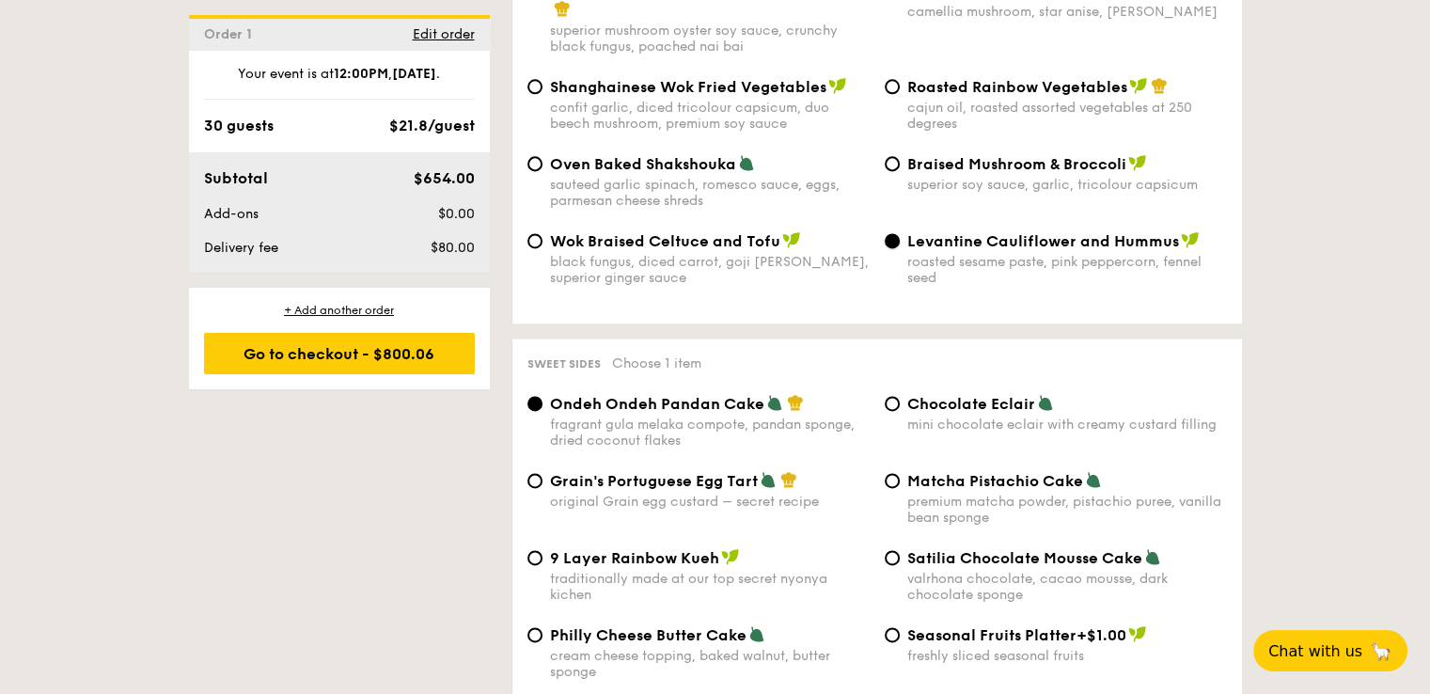
scroll to position [2539, 0]
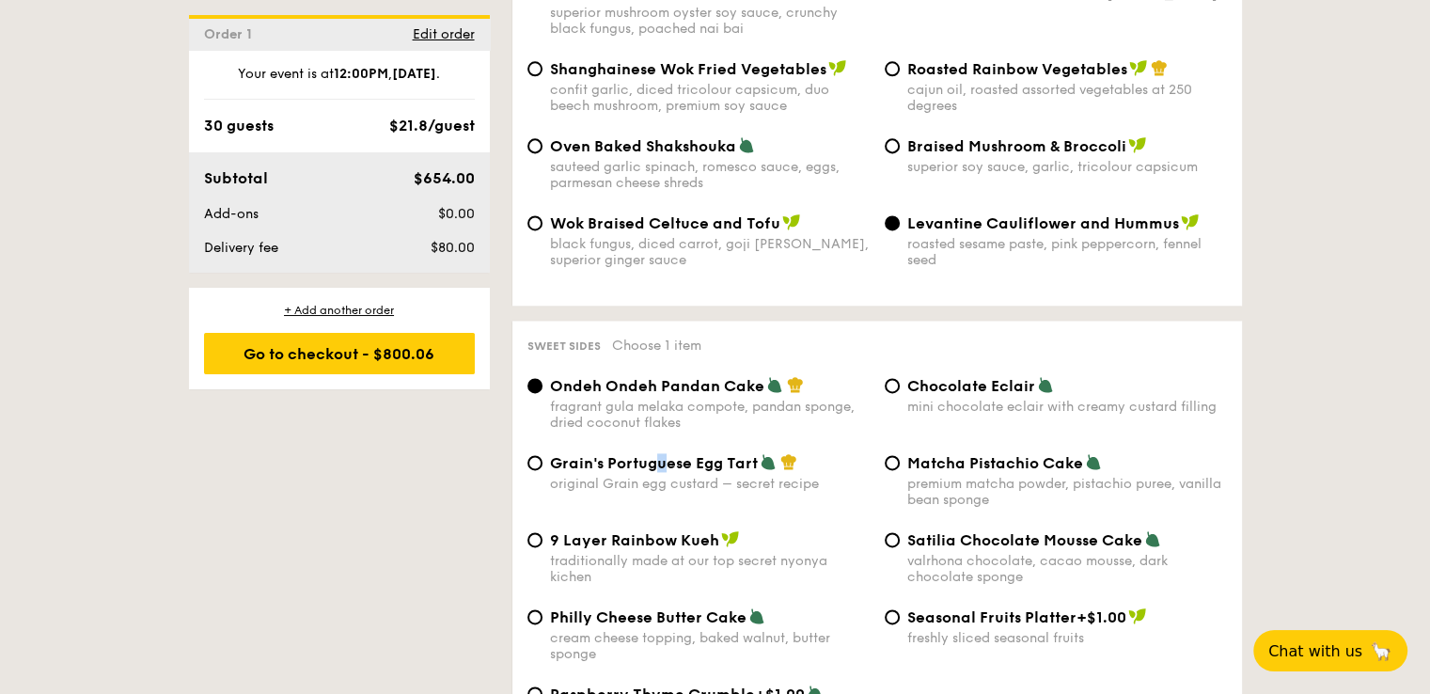
click at [661, 462] on span "Grain's Portuguese Egg Tart" at bounding box center [654, 463] width 208 height 18
click at [531, 464] on input "Grain's Portuguese Egg Tart original Grain egg custard – secret recipe" at bounding box center [535, 462] width 15 height 15
radio input "true"
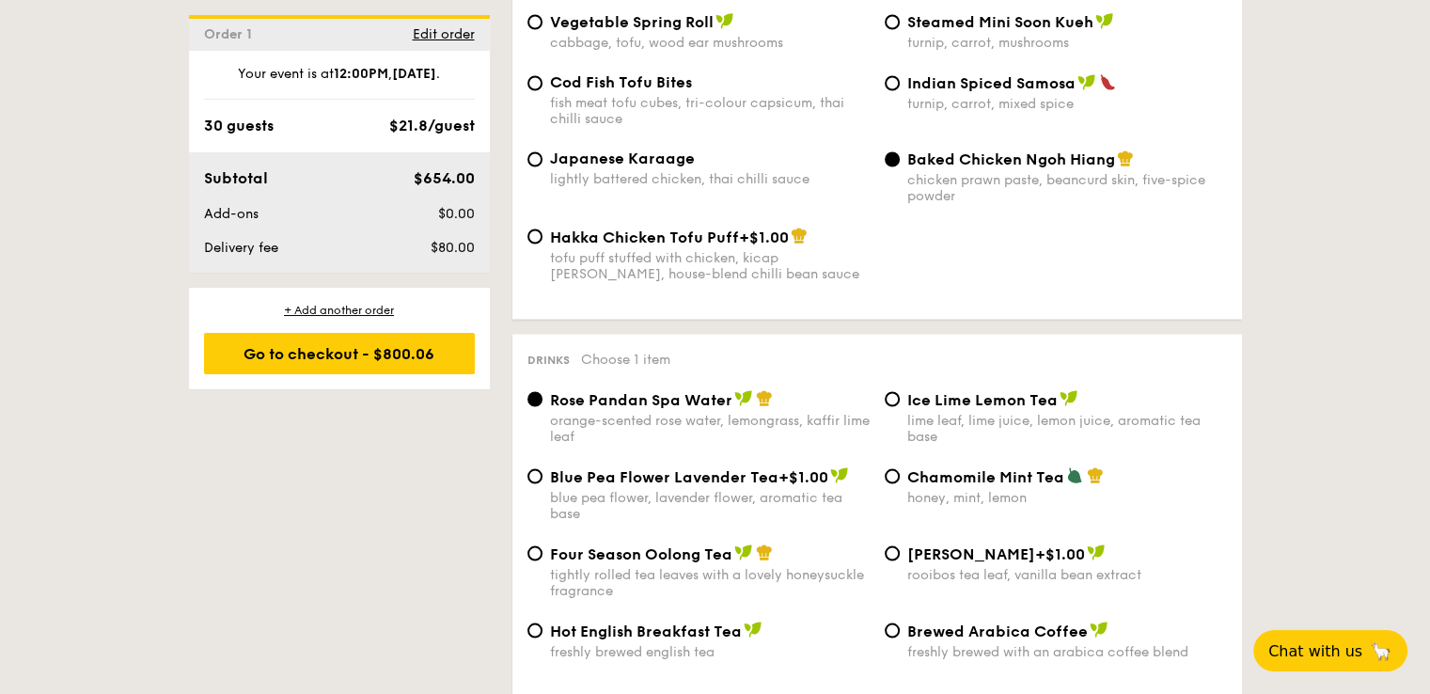
scroll to position [3385, 0]
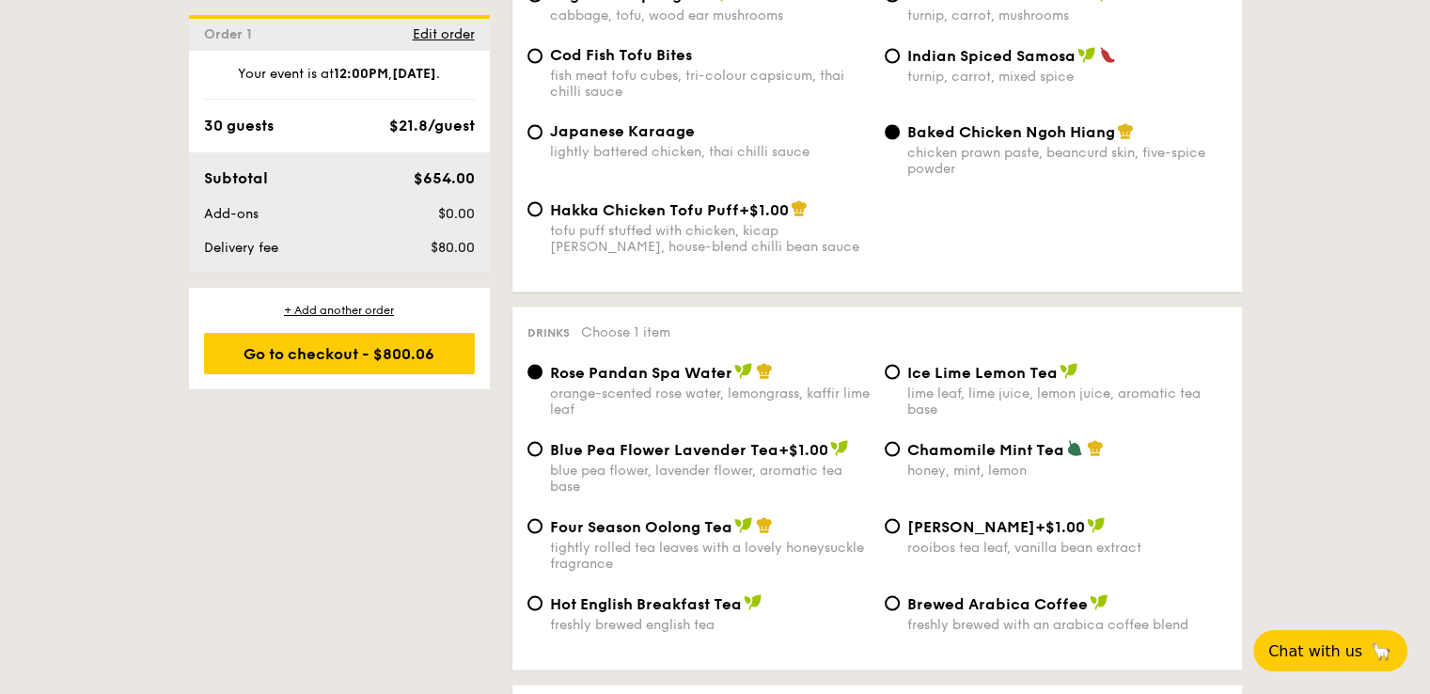
click at [896, 462] on div "Chamomile Mint Tea honey, mint, lemon" at bounding box center [1055, 458] width 357 height 39
click at [893, 456] on input "Chamomile Mint Tea honey, mint, lemon" at bounding box center [892, 448] width 15 height 15
radio input "true"
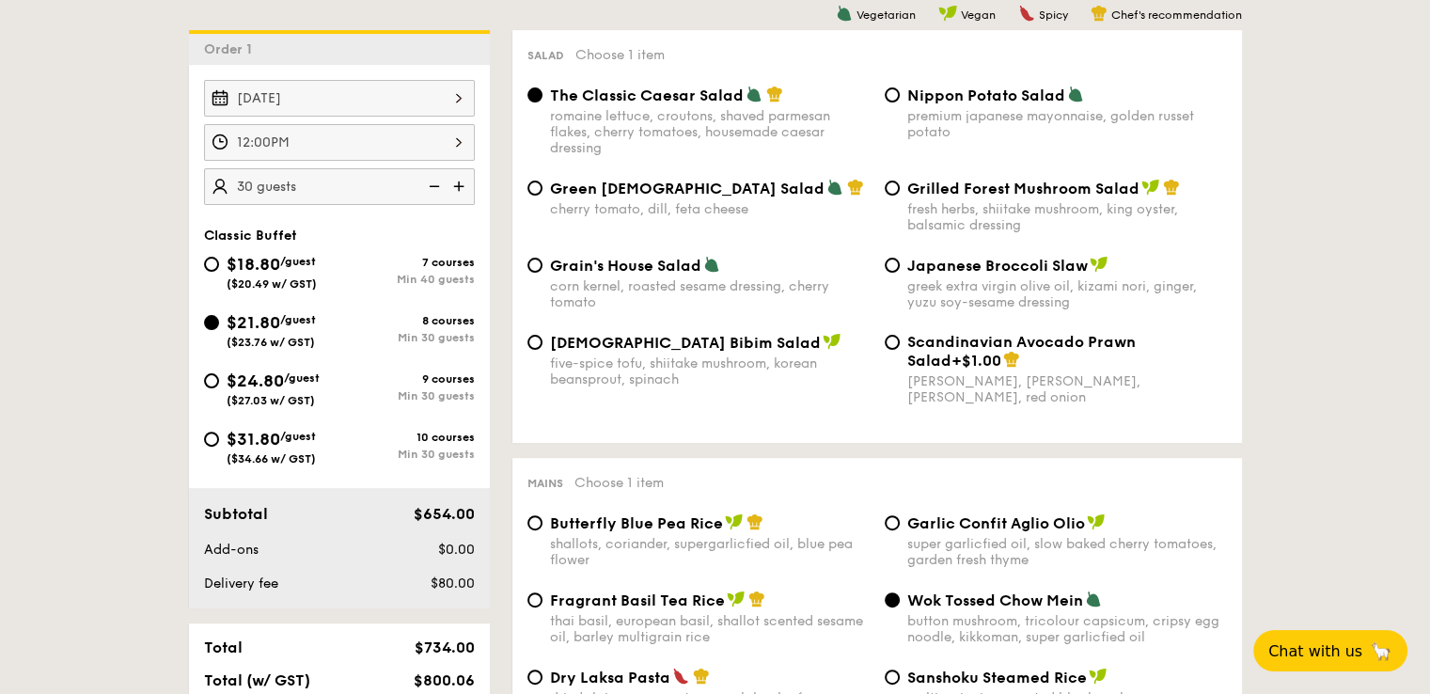
scroll to position [470, 0]
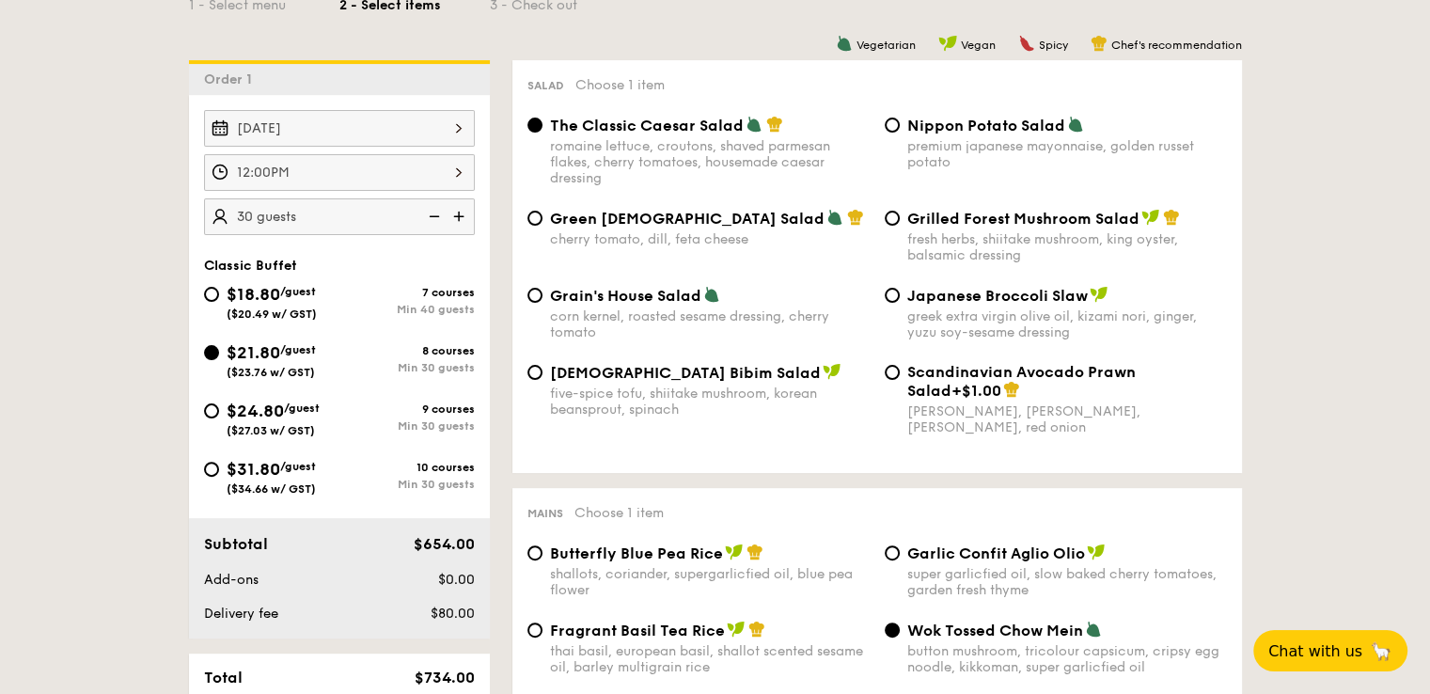
drag, startPoint x: 49, startPoint y: 326, endPoint x: 54, endPoint y: 482, distance: 156.2
